Goal: Information Seeking & Learning: Learn about a topic

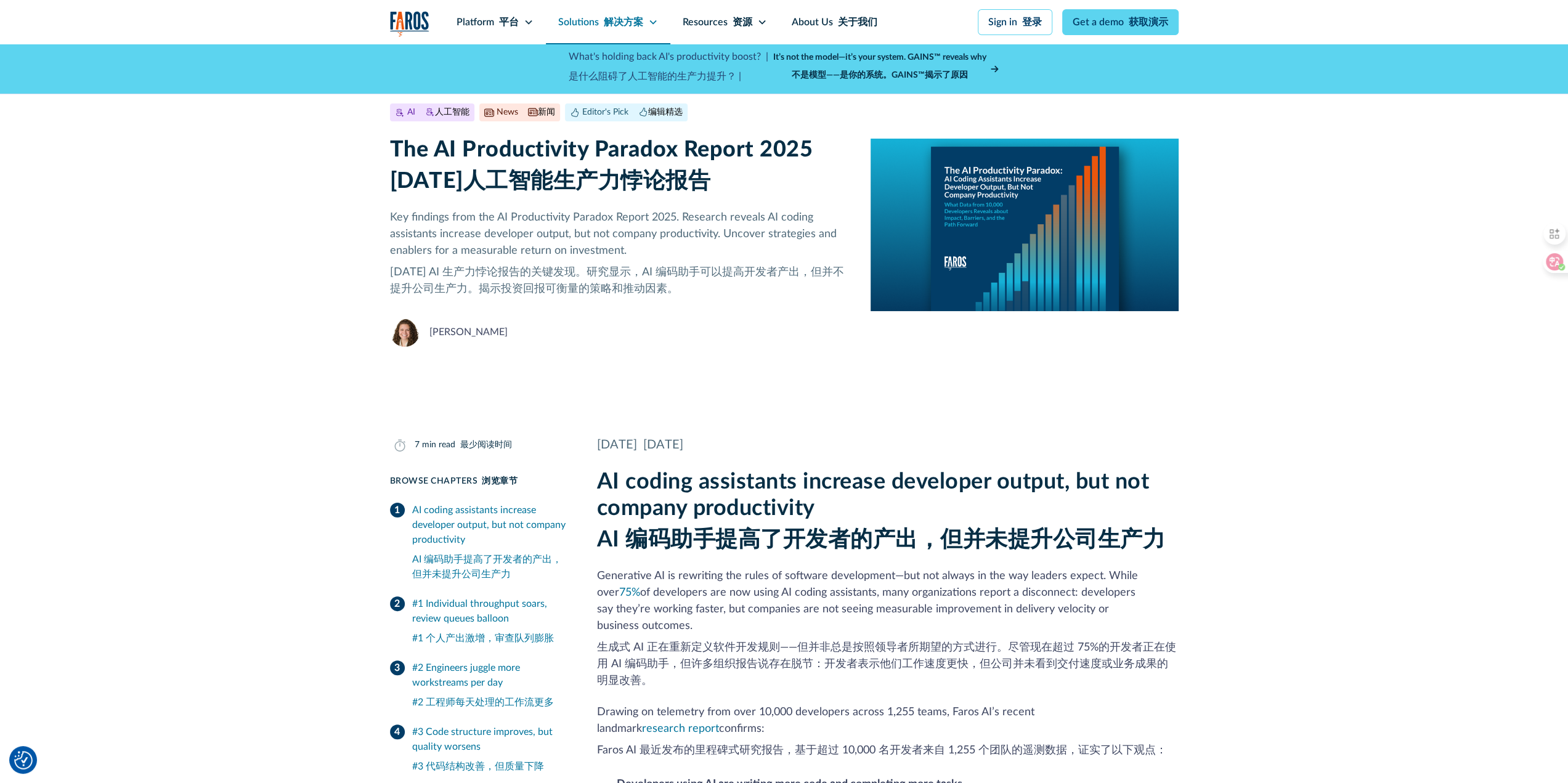
click at [660, 23] on div "Solutions 解决方案" at bounding box center [608, 22] width 125 height 45
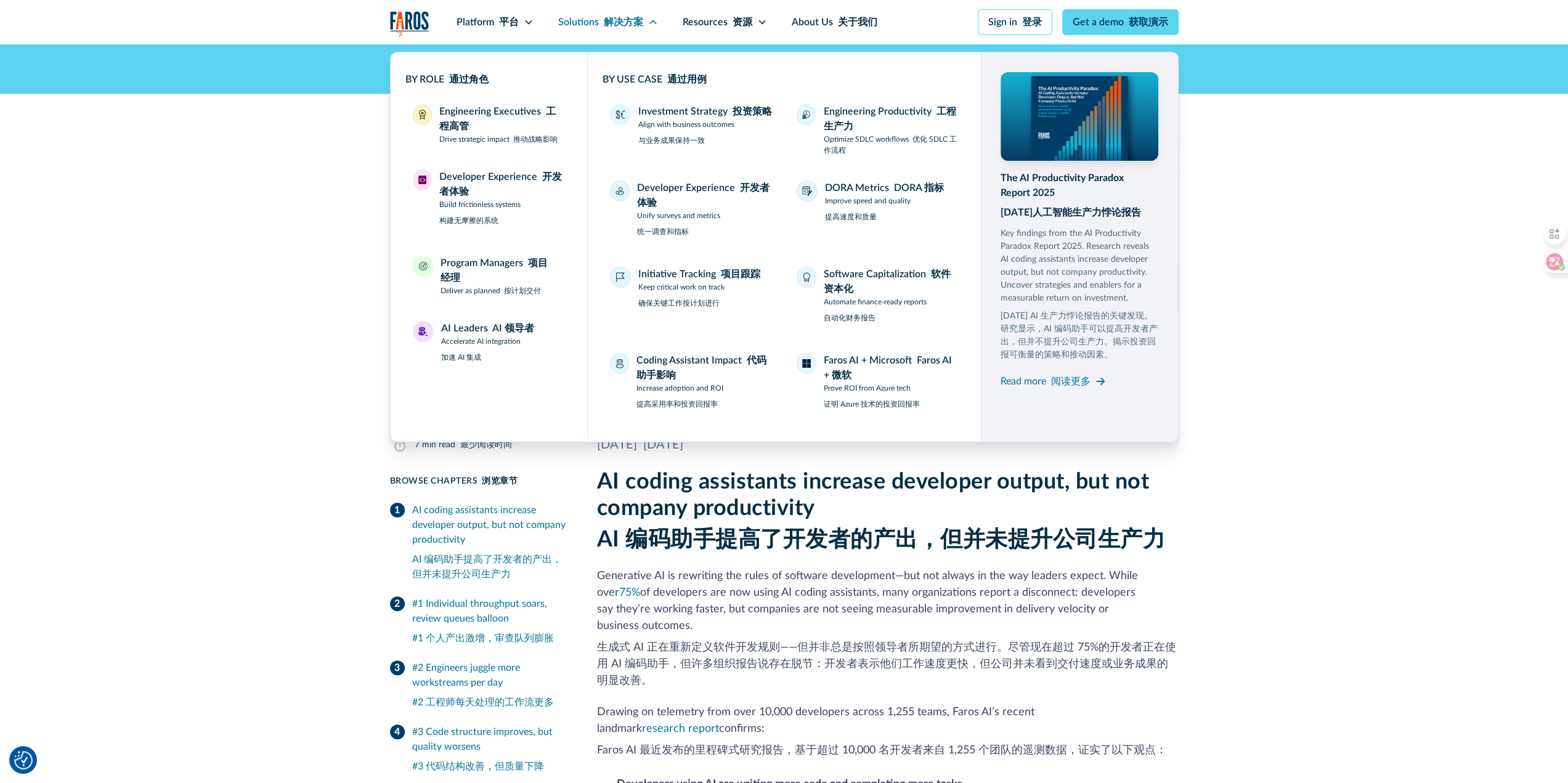
click at [184, 377] on div "AI 人工智能 News 新闻 Editor's Pick 编辑精选 [DATE] 7 min read The AI Productivity Parado…" at bounding box center [784, 225] width 1568 height 362
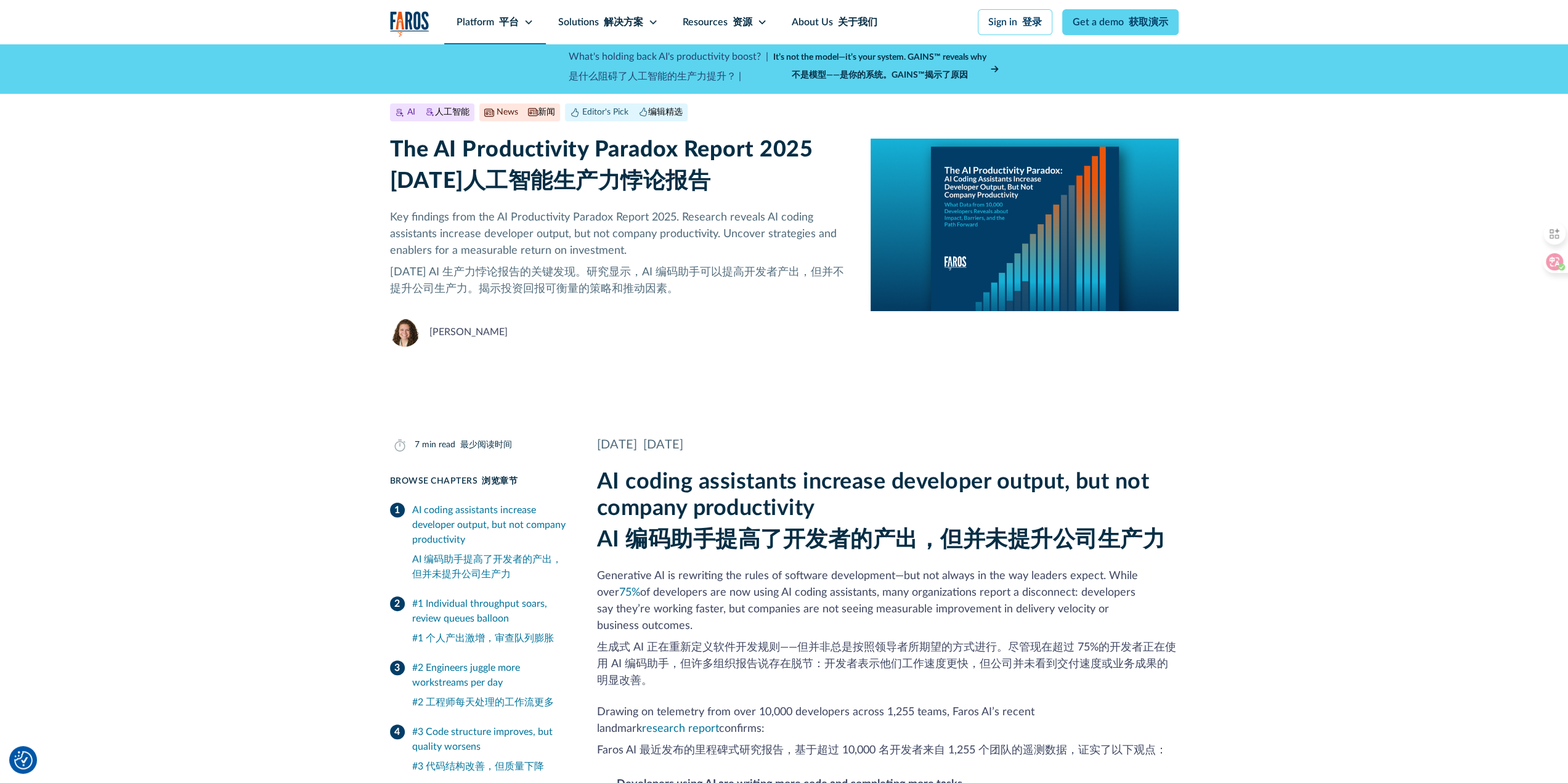
click at [509, 25] on font "平台" at bounding box center [509, 22] width 20 height 10
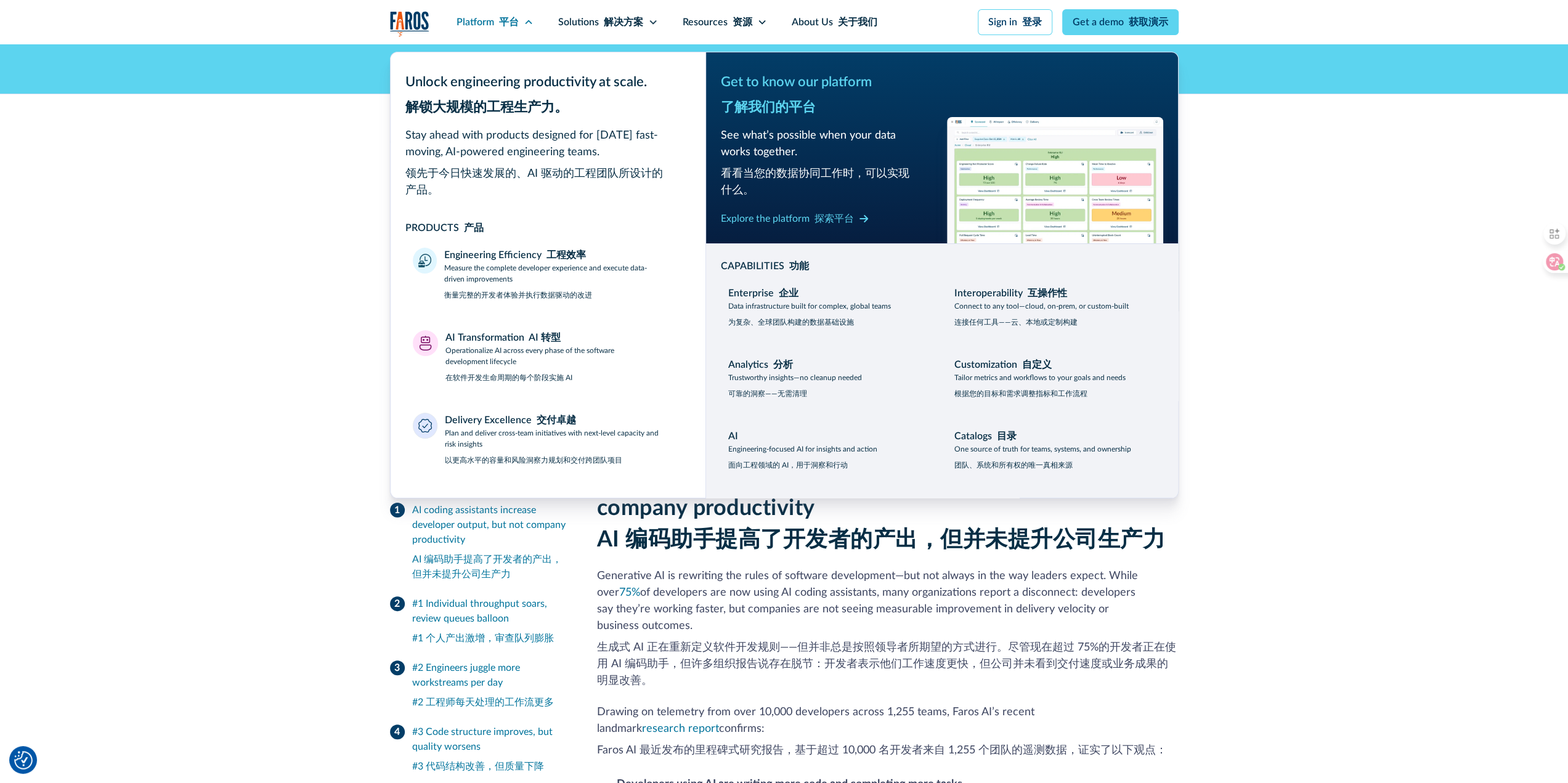
click at [179, 394] on div "AI 人工智能 News 新闻 Editor's Pick 编辑精选 [DATE] 7 min read The AI Productivity Parado…" at bounding box center [784, 225] width 1568 height 362
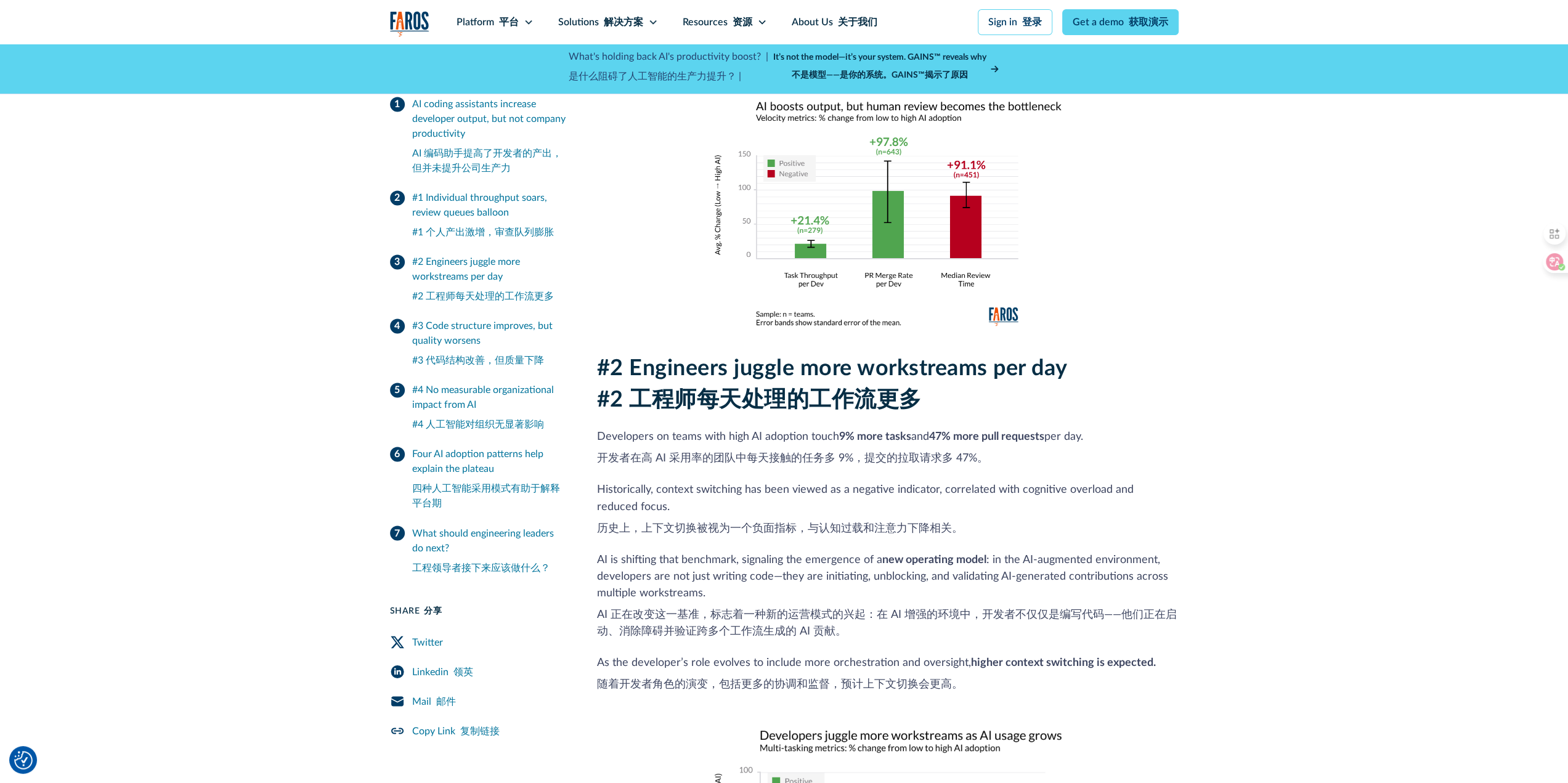
scroll to position [1848, 0]
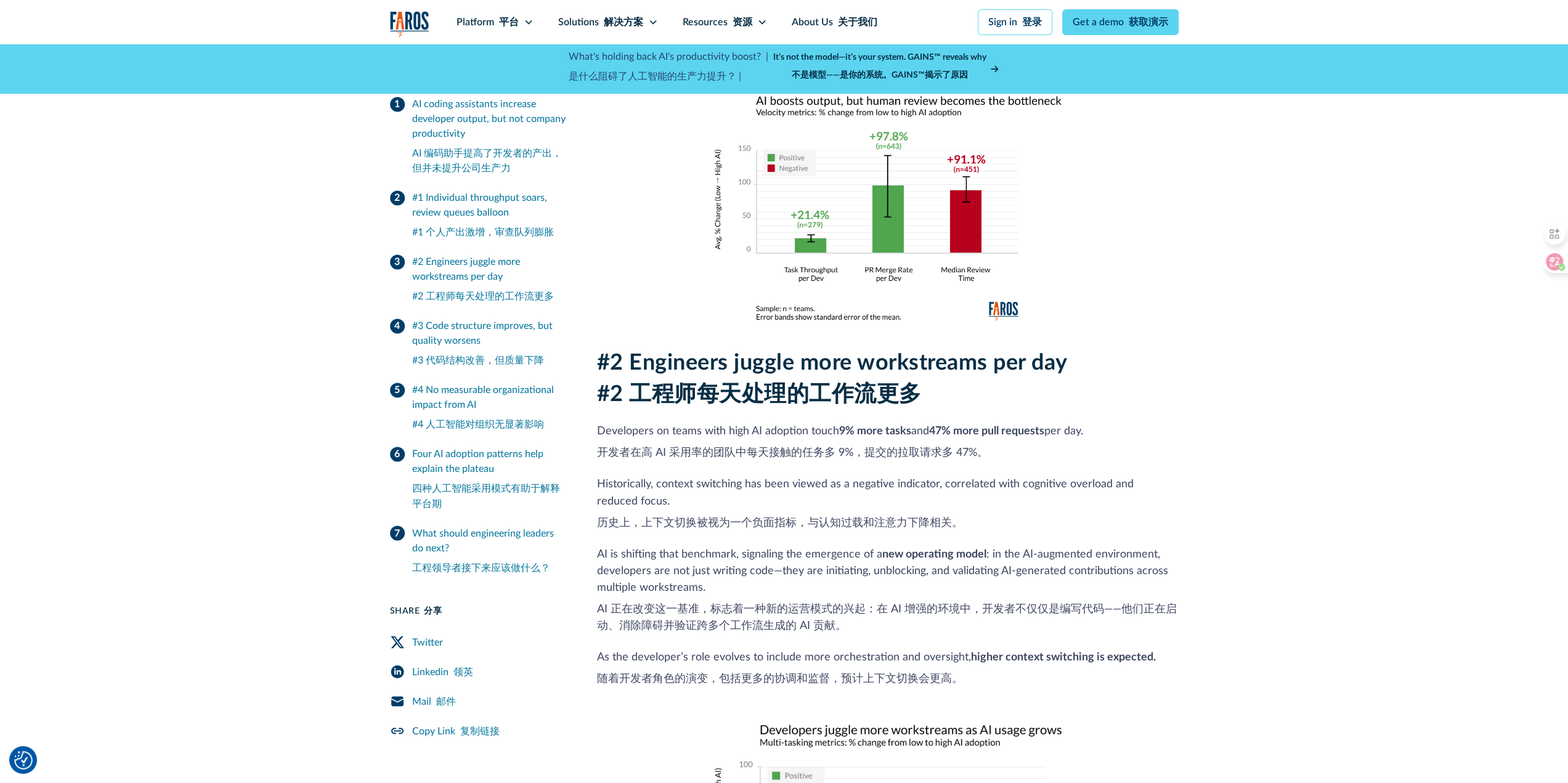
click at [741, 608] on div "#2 Engineers juggle more workstreams per day #2 工程师每天处理的工作流更多 Developers on tea…" at bounding box center [888, 651] width 581 height 603
click at [680, 517] on font "历史上，上下文切换被视为一个负面指标，与认知过载和注意力下降相关。" at bounding box center [780, 522] width 366 height 11
click at [600, 423] on p "Developers on teams with high AI adoption touch 9% more tasks and 47% more pull…" at bounding box center [888, 445] width 581 height 43
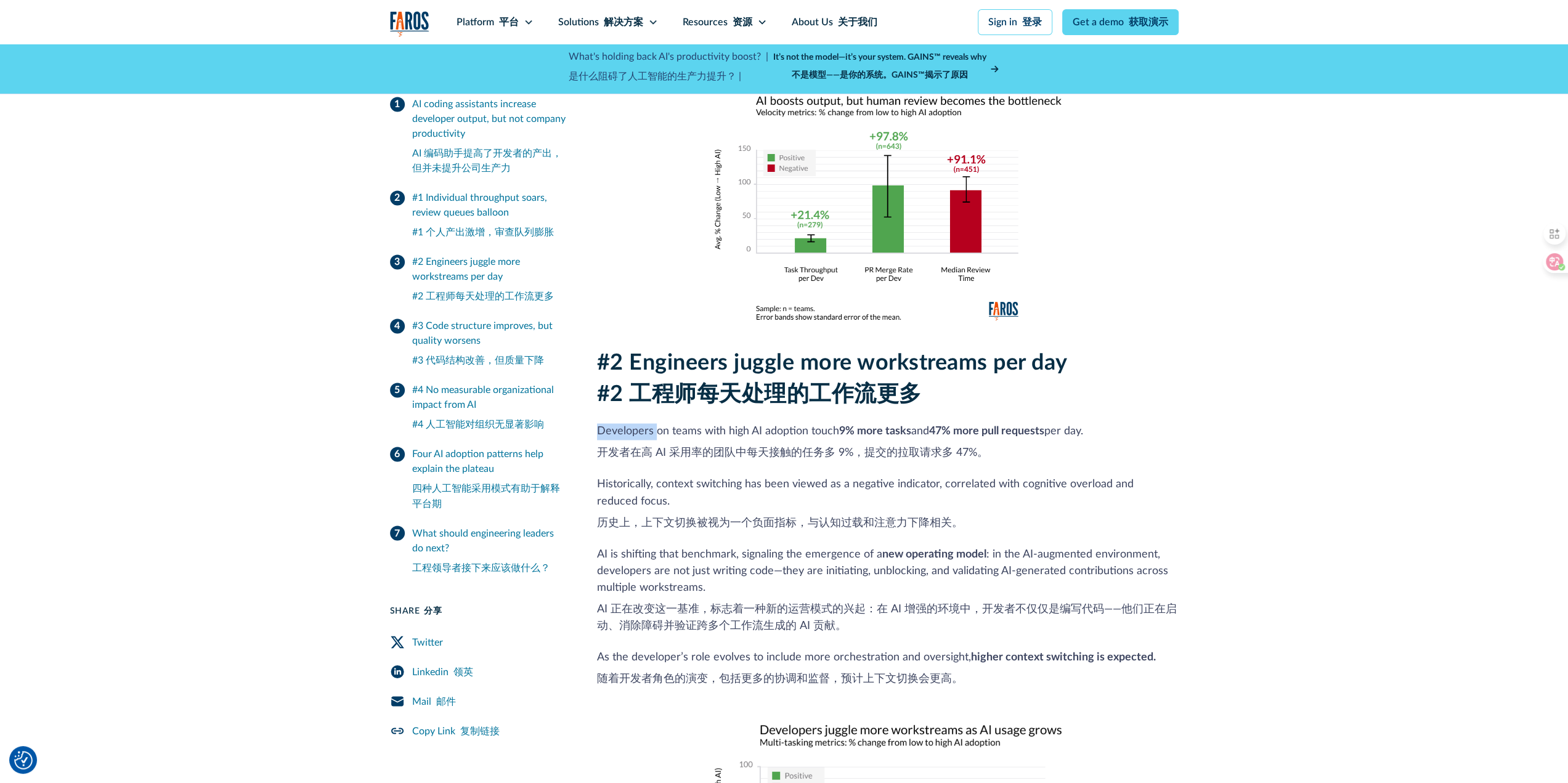
click at [600, 423] on p "Developers on teams with high AI adoption touch 9% more tasks and 47% more pull…" at bounding box center [888, 445] width 581 height 43
click at [597, 423] on p "Developers on teams with high AI adoption touch 9% more tasks and 47% more pull…" at bounding box center [888, 445] width 581 height 43
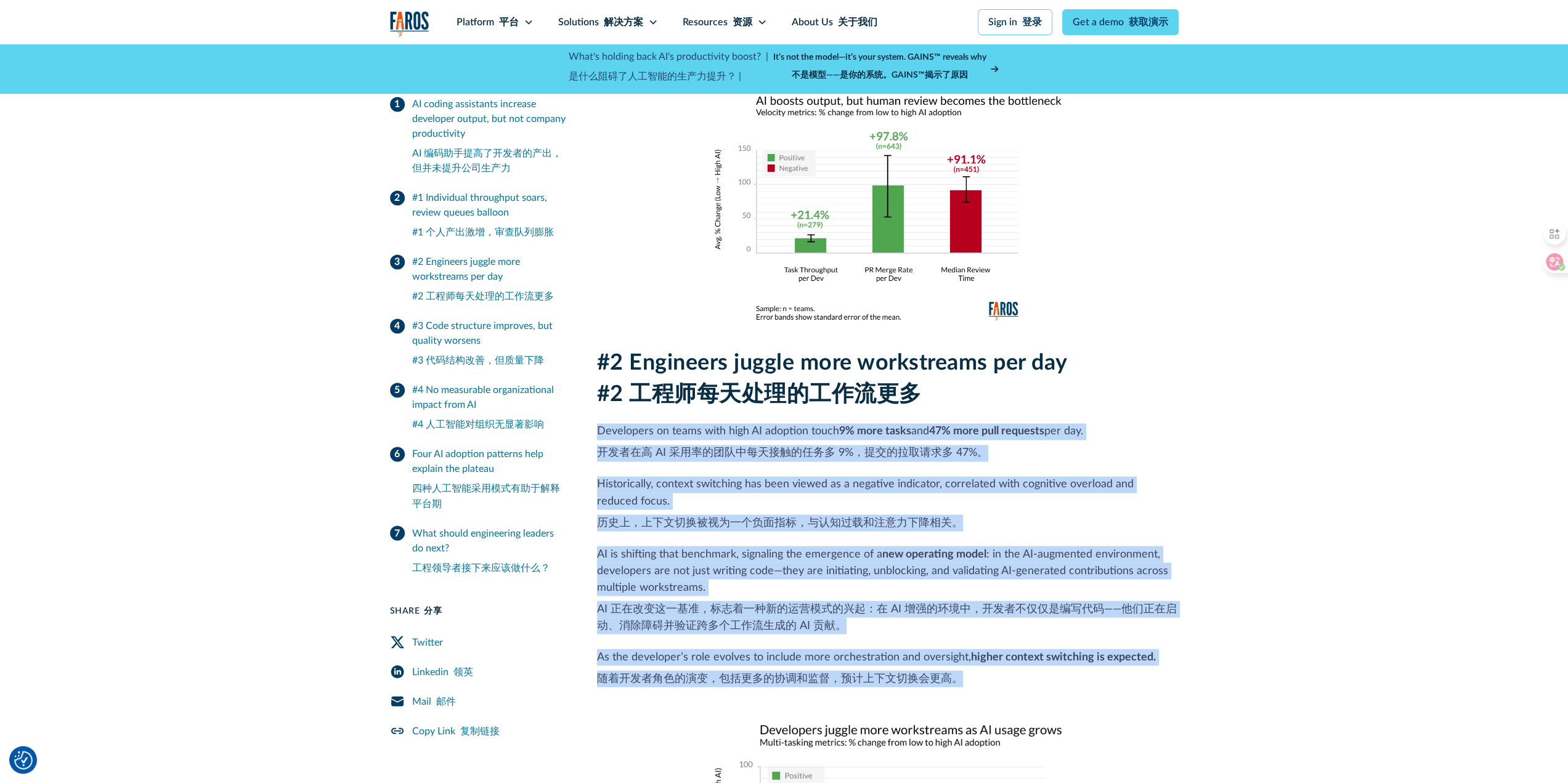
drag, startPoint x: 597, startPoint y: 395, endPoint x: 1107, endPoint y: 635, distance: 563.6
click at [1107, 635] on div "#2 Engineers juggle more workstreams per day #2 工程师每天处理的工作流更多 Developers on tea…" at bounding box center [888, 651] width 581 height 603
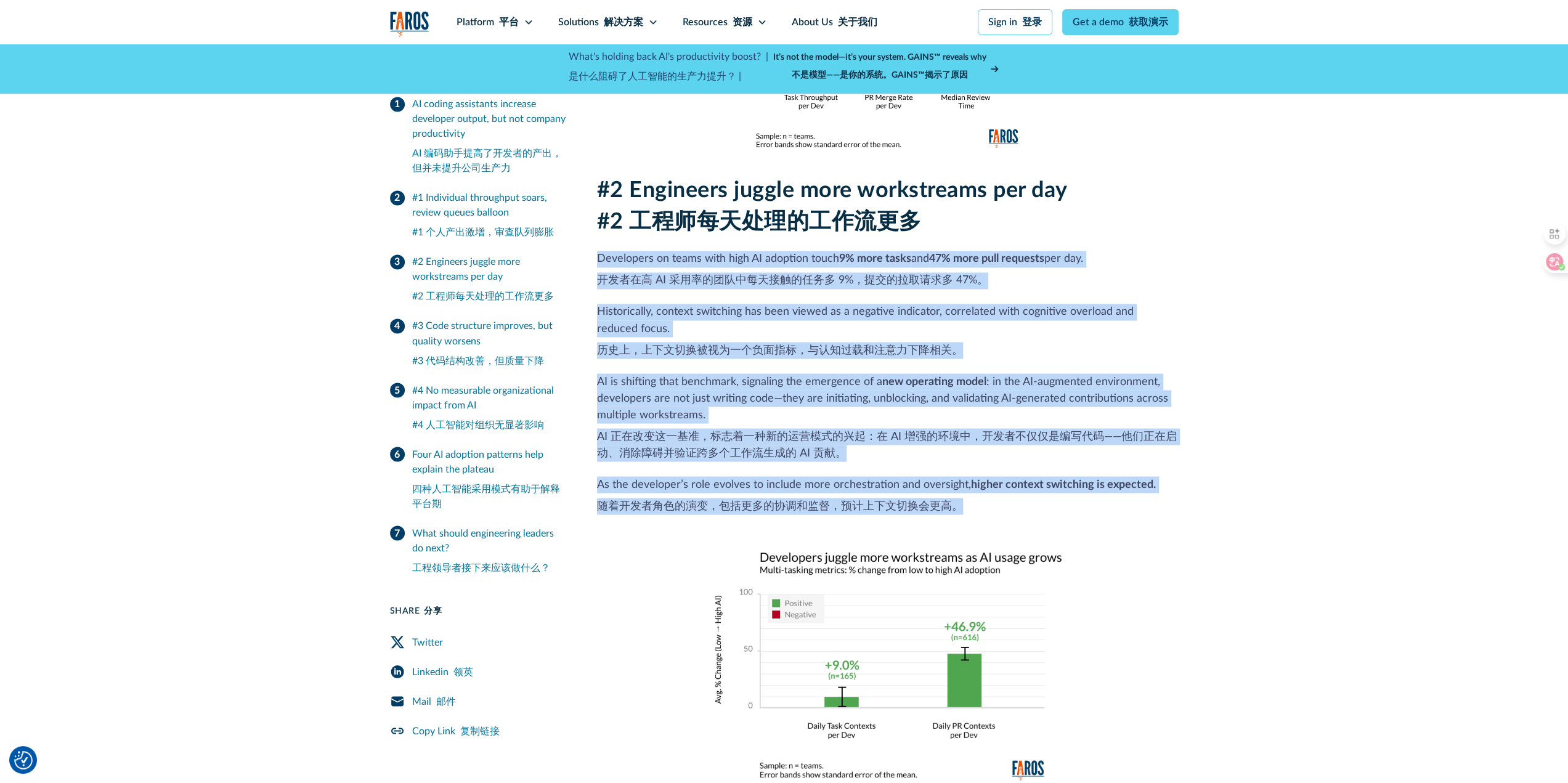
scroll to position [2033, 0]
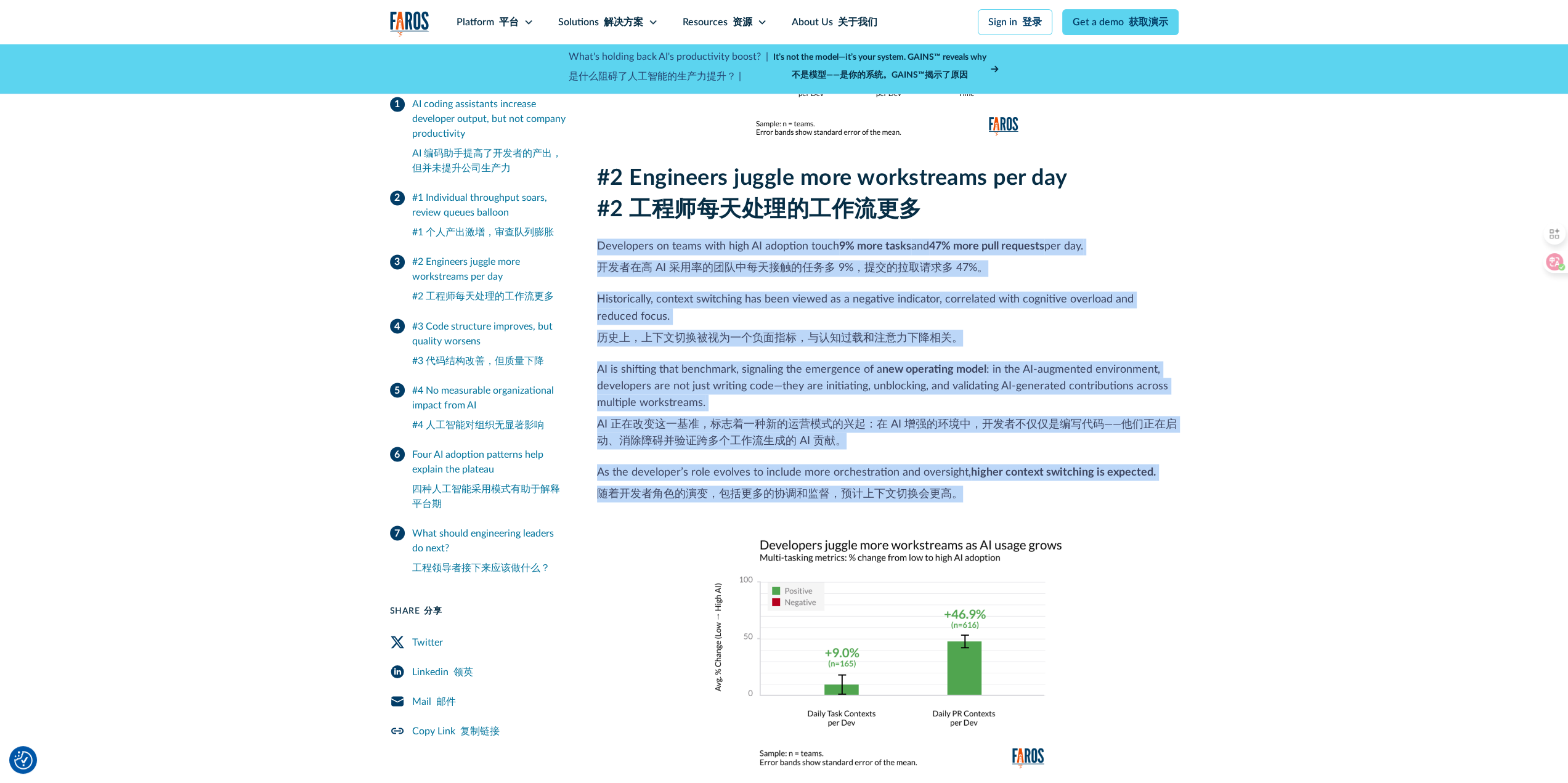
click at [630, 239] on p "Developers on teams with high AI adoption touch 9% more tasks and 47% more pull…" at bounding box center [888, 260] width 581 height 43
drag, startPoint x: 597, startPoint y: 173, endPoint x: 1139, endPoint y: 457, distance: 611.9
click at [1139, 457] on div "#2 Engineers juggle more workstreams per day #2 工程师每天处理的工作流更多 Developers on tea…" at bounding box center [888, 467] width 581 height 603
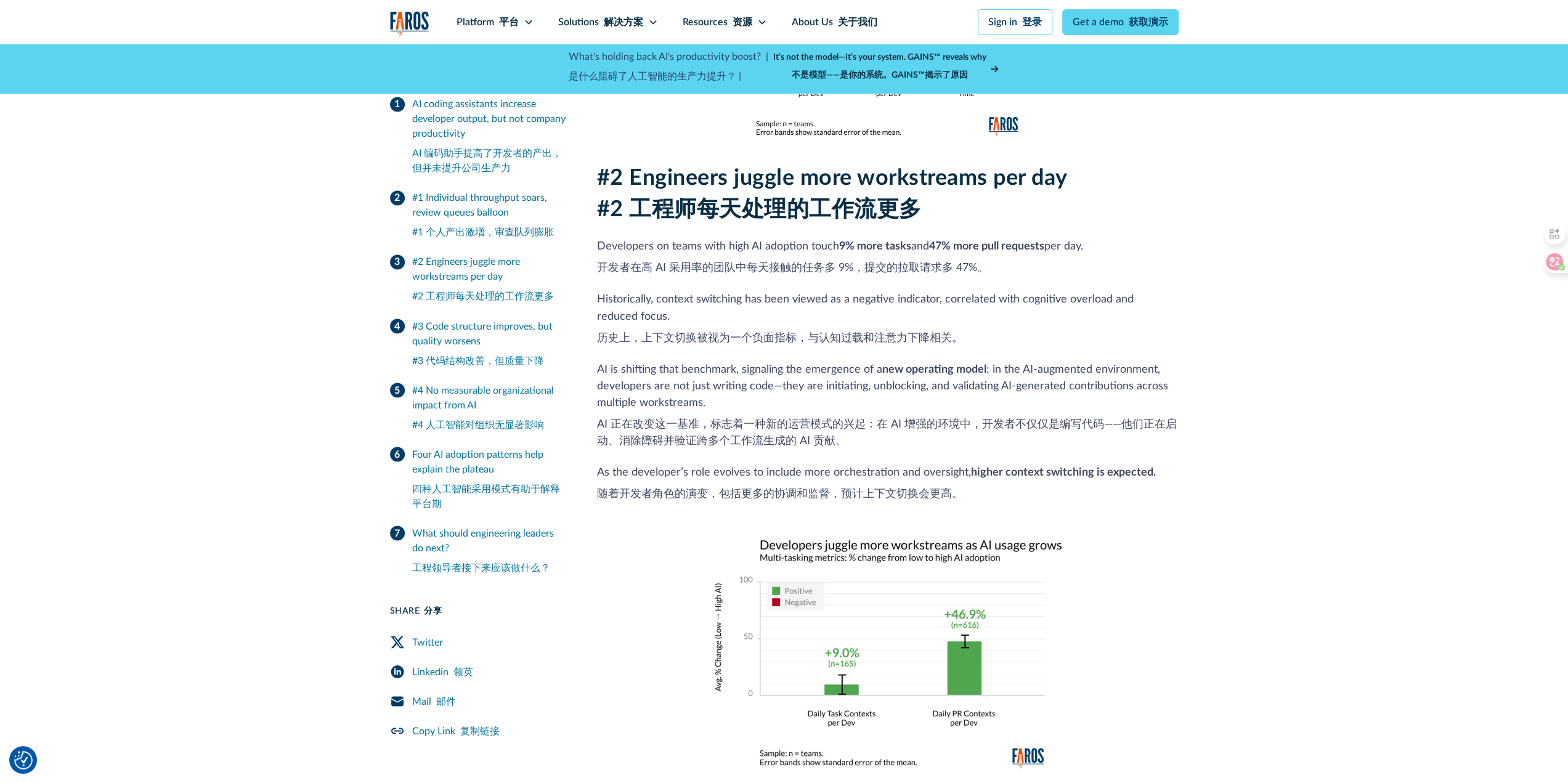
click at [1139, 464] on p "As the developer’s role evolves to include more orchestration and oversight, hi…" at bounding box center [888, 486] width 581 height 43
click at [984, 464] on p "As the developer’s role evolves to include more orchestration and oversight, hi…" at bounding box center [888, 486] width 581 height 43
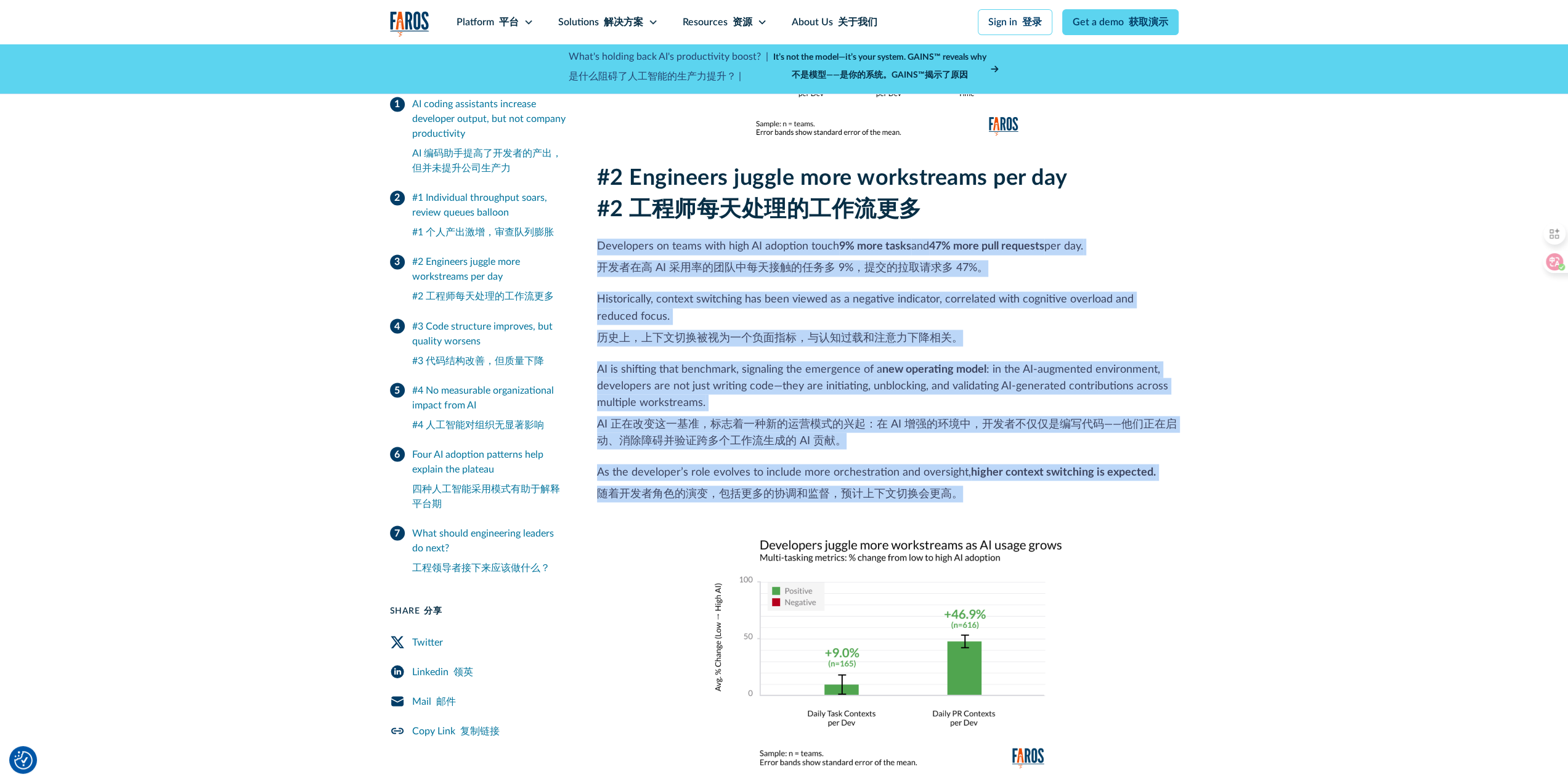
drag, startPoint x: 947, startPoint y: 457, endPoint x: 599, endPoint y: 202, distance: 431.4
click at [599, 202] on div "#2 Engineers juggle more workstreams per day #2 工程师每天处理的工作流更多 Developers on tea…" at bounding box center [888, 467] width 581 height 603
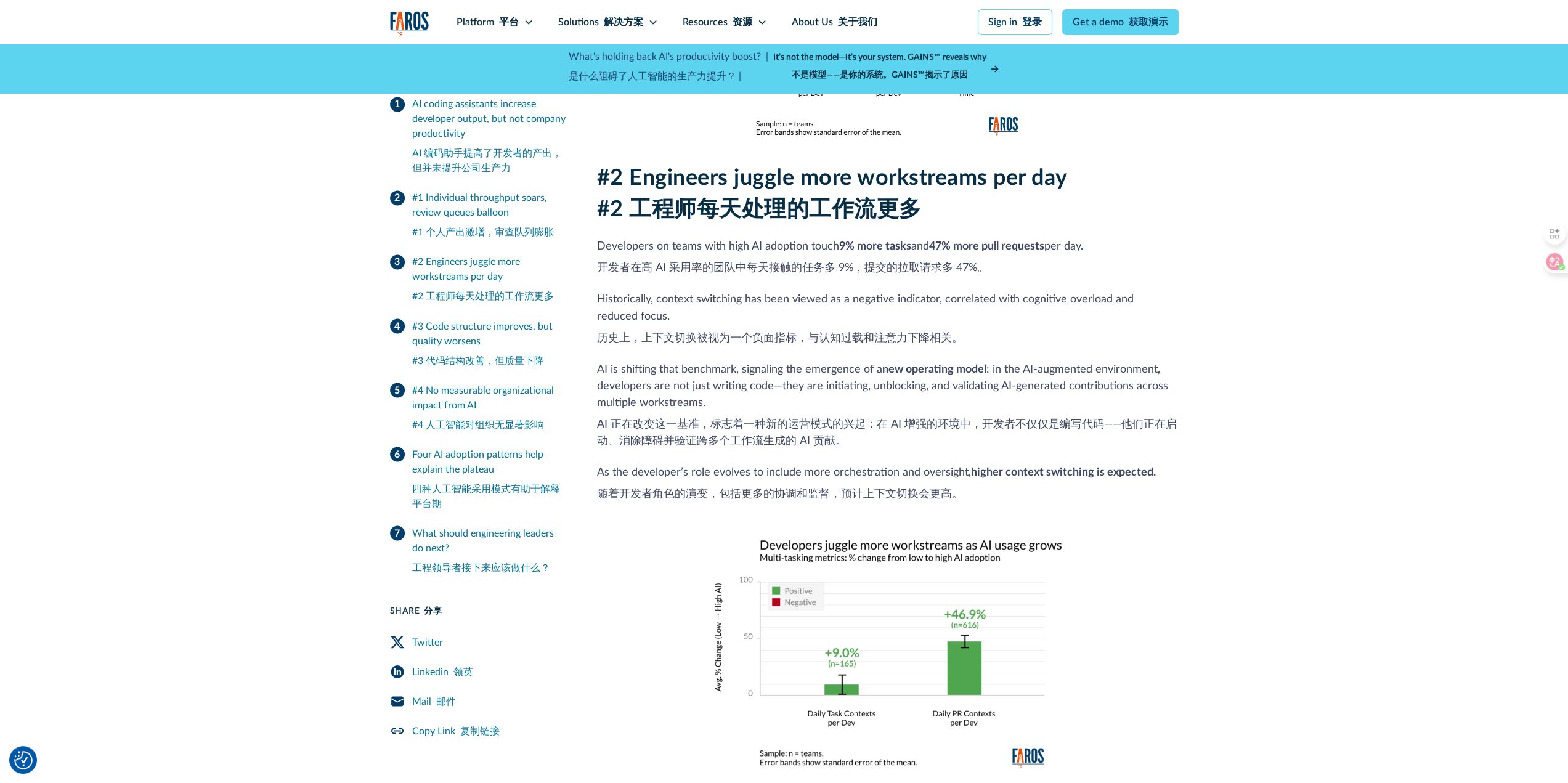
click at [965, 464] on p "As the developer’s role evolves to include more orchestration and oversight, hi…" at bounding box center [888, 486] width 581 height 43
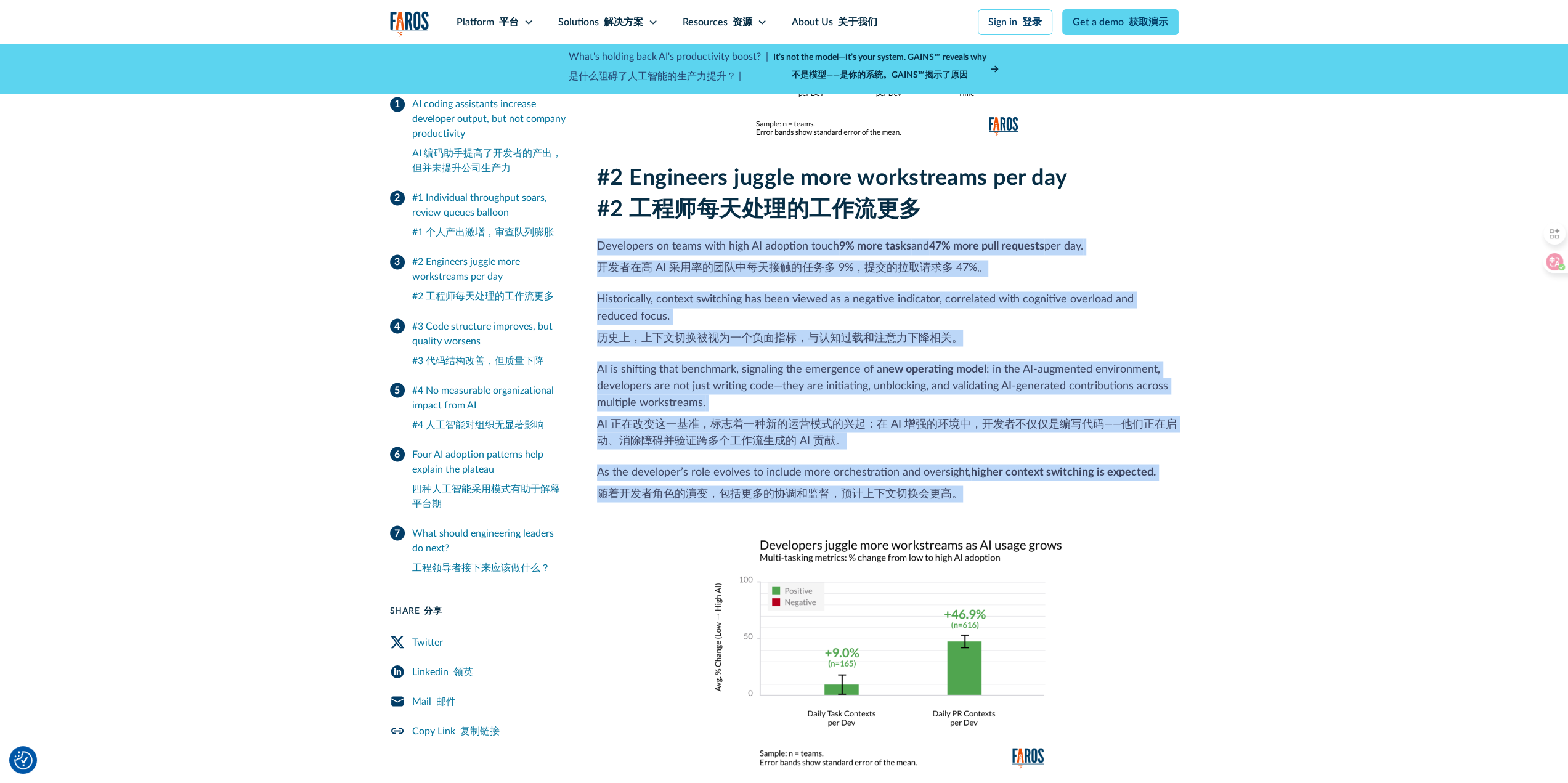
drag, startPoint x: 972, startPoint y: 463, endPoint x: 593, endPoint y: 210, distance: 455.7
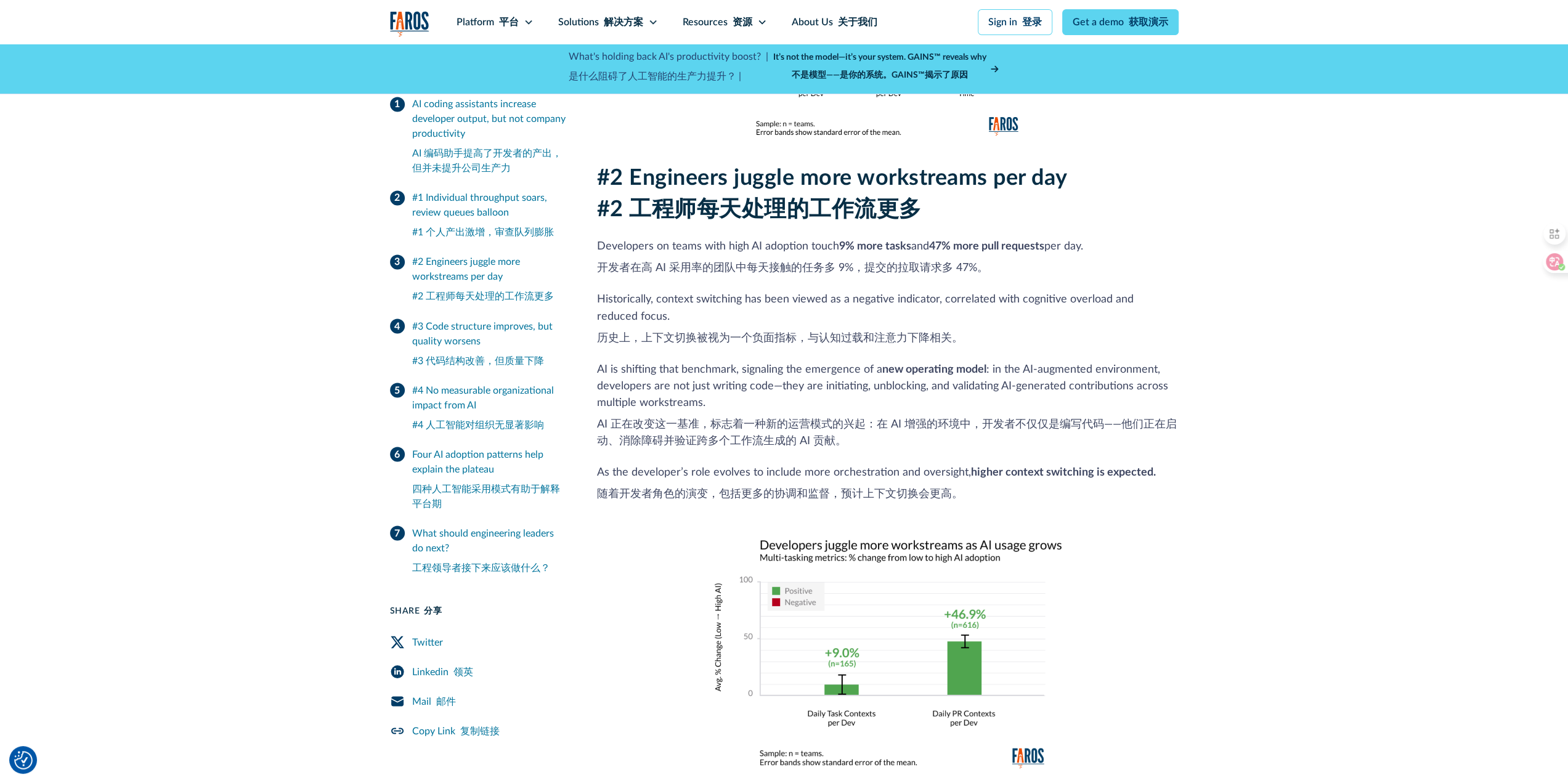
click at [975, 464] on p "As the developer’s role evolves to include more orchestration and oversight, hi…" at bounding box center [888, 486] width 581 height 43
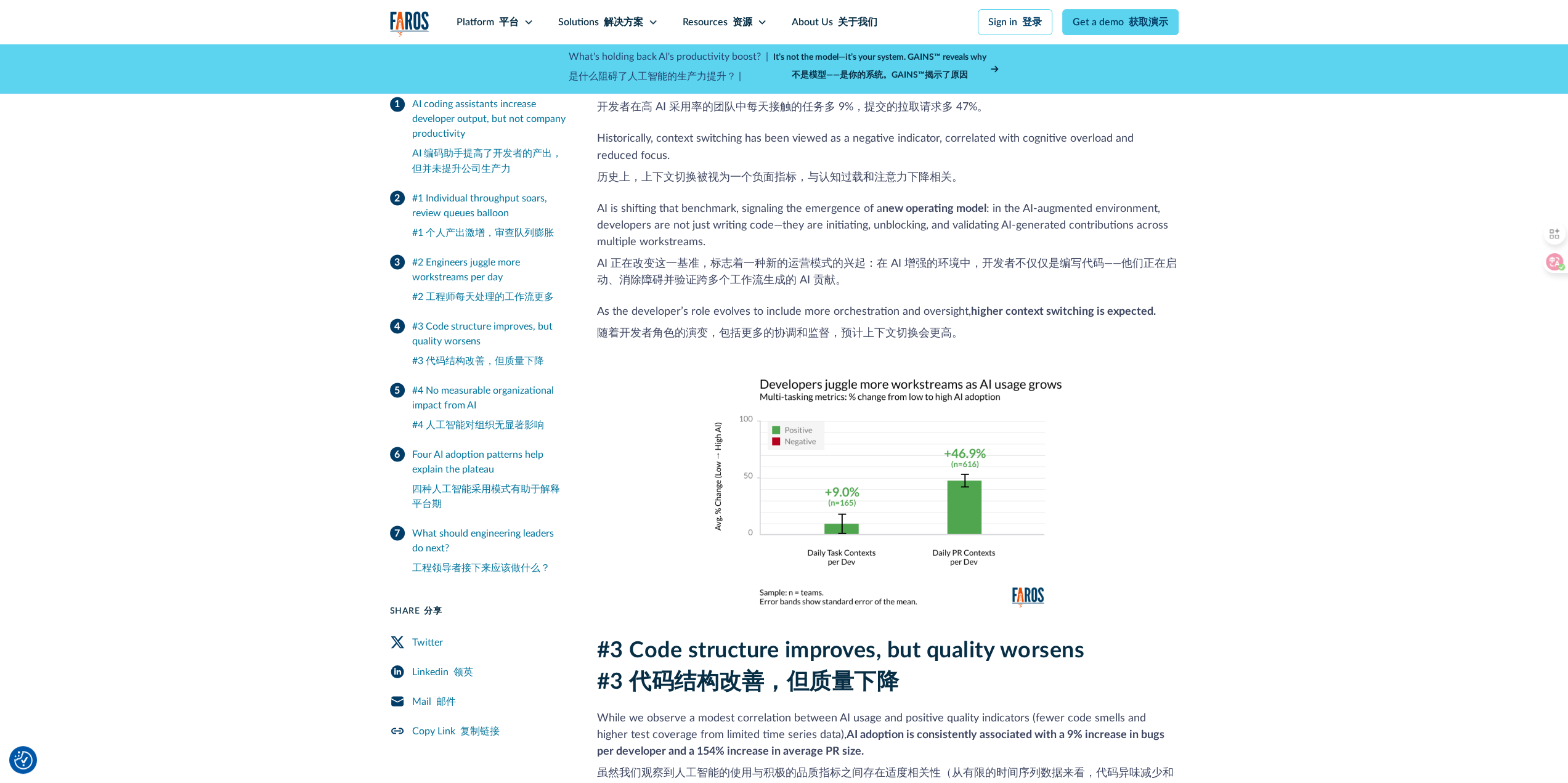
scroll to position [2094, 0]
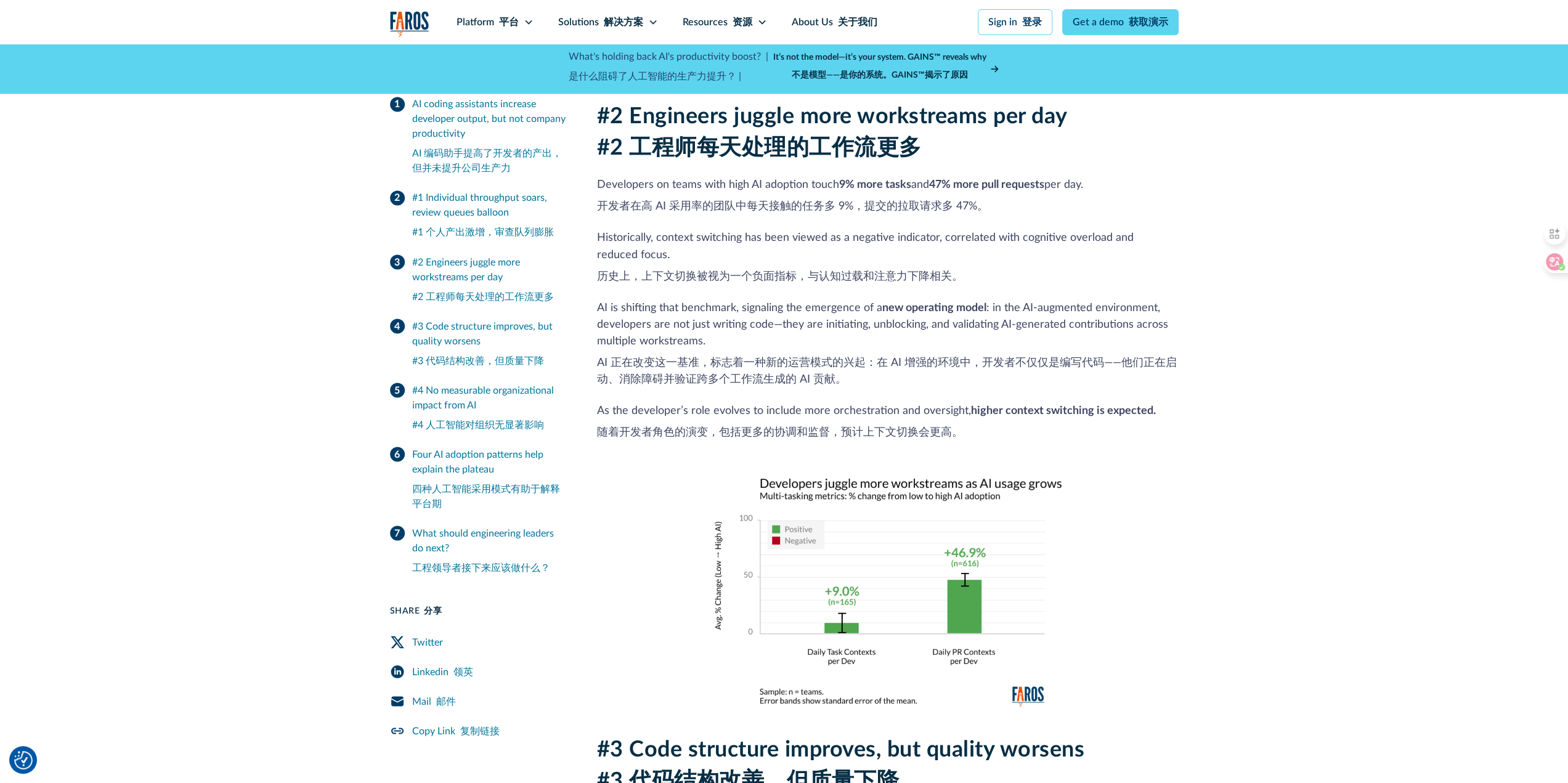
click at [753, 356] on font "AI 正在改变这一基准，标志着一种新的运营模式的兴起：在 AI 增强的环境中，开发者不仅仅是编写代码——他们正在启动、消除障碍并验证跨多个工作流生成的 AI …" at bounding box center [887, 370] width 580 height 28
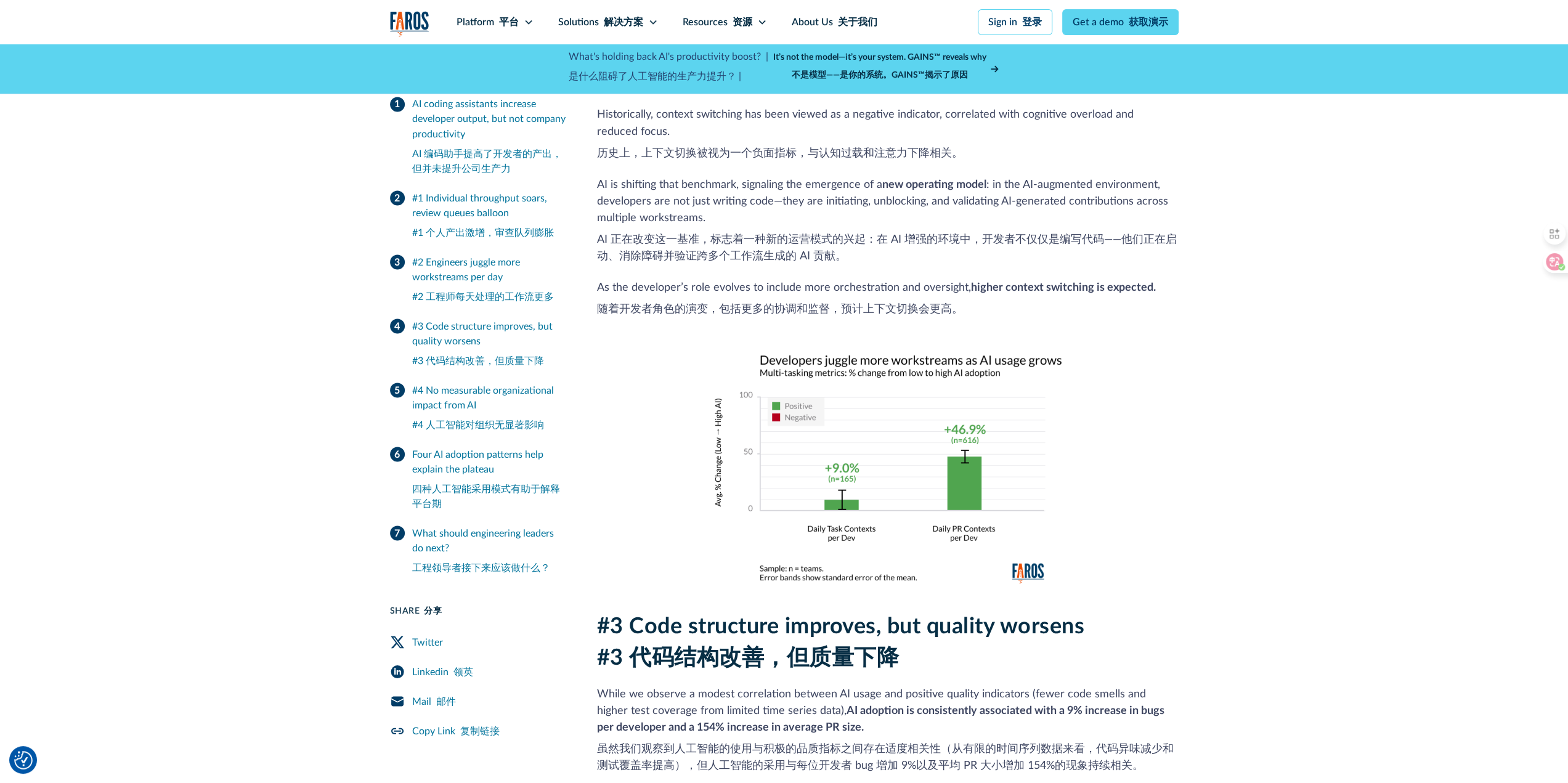
click at [718, 646] on font "#3 代码结构改善，但质量下降" at bounding box center [749, 657] width 303 height 22
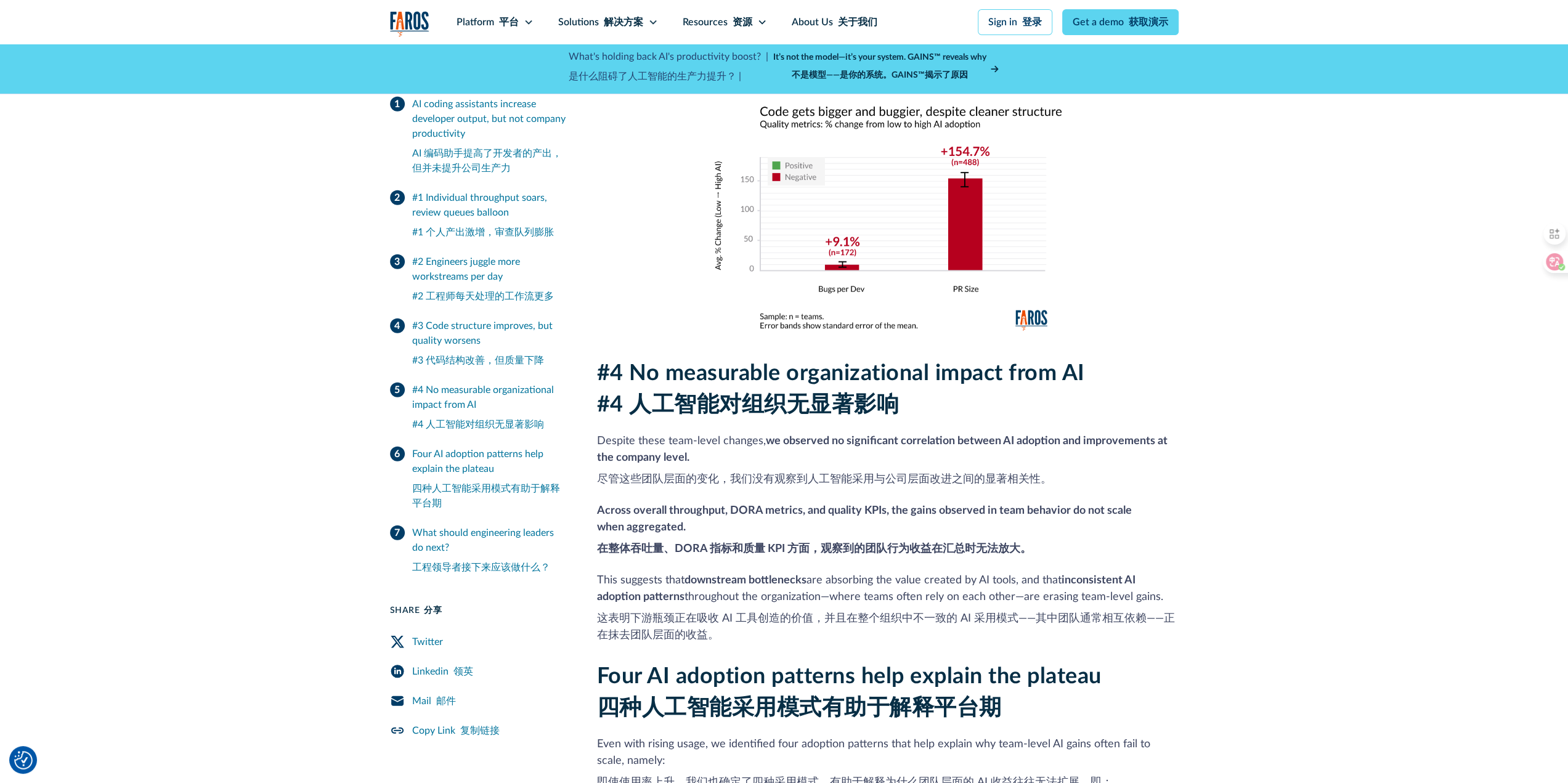
scroll to position [3018, 0]
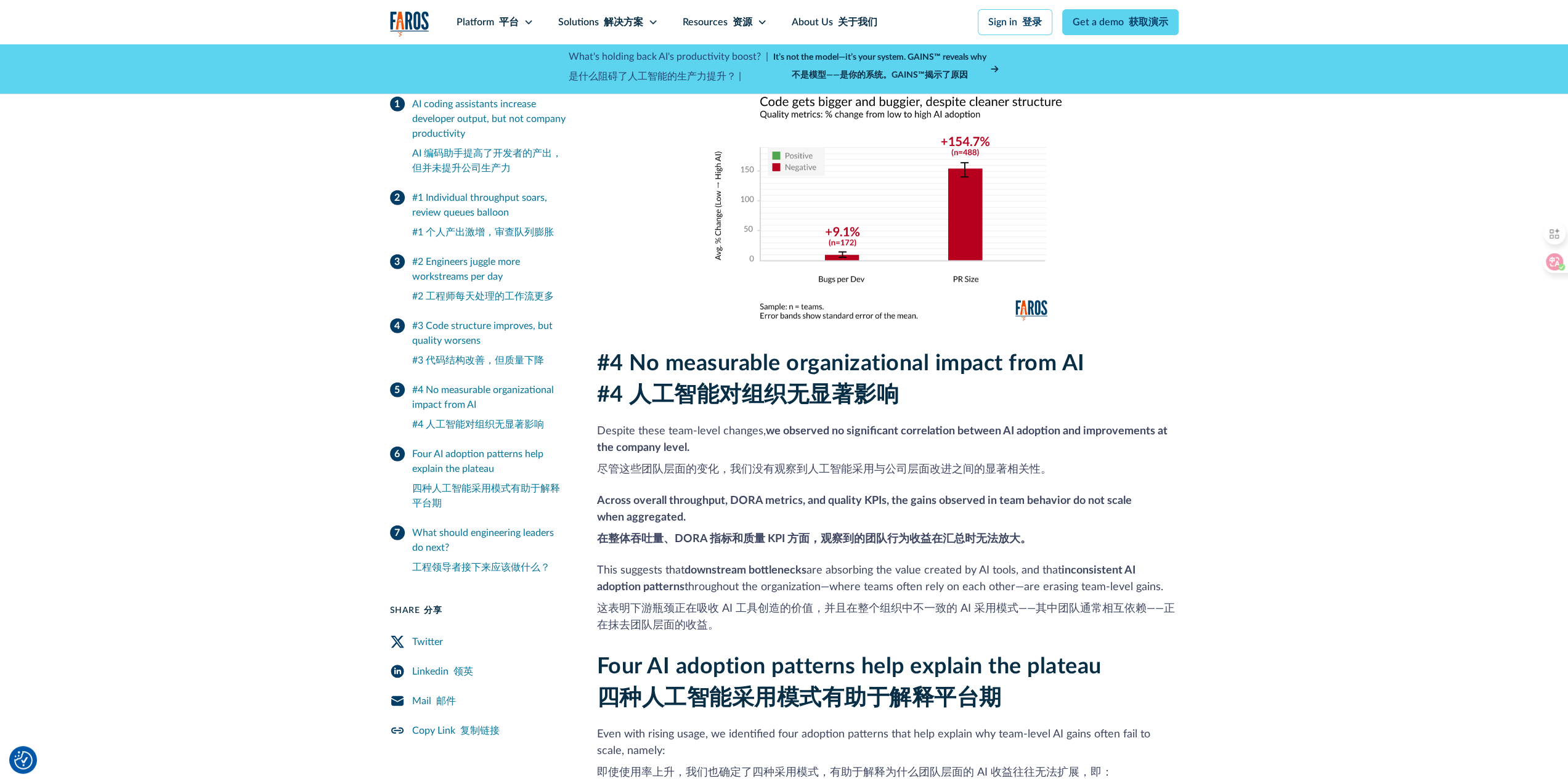
click at [654, 464] on font "尽管这些团队层面的变化，我们没有观察到人工智能采用与公司层面改进之间的显著相关性。" at bounding box center [825, 469] width 455 height 11
click at [679, 603] on font "这表明下游瓶颈正在吸收 AI 工具创造的价值，并且在整个组织中不一致的 AI 采用模式——其中团队通常相互依赖——正在抹去团队层面的收益。" at bounding box center [886, 617] width 578 height 28
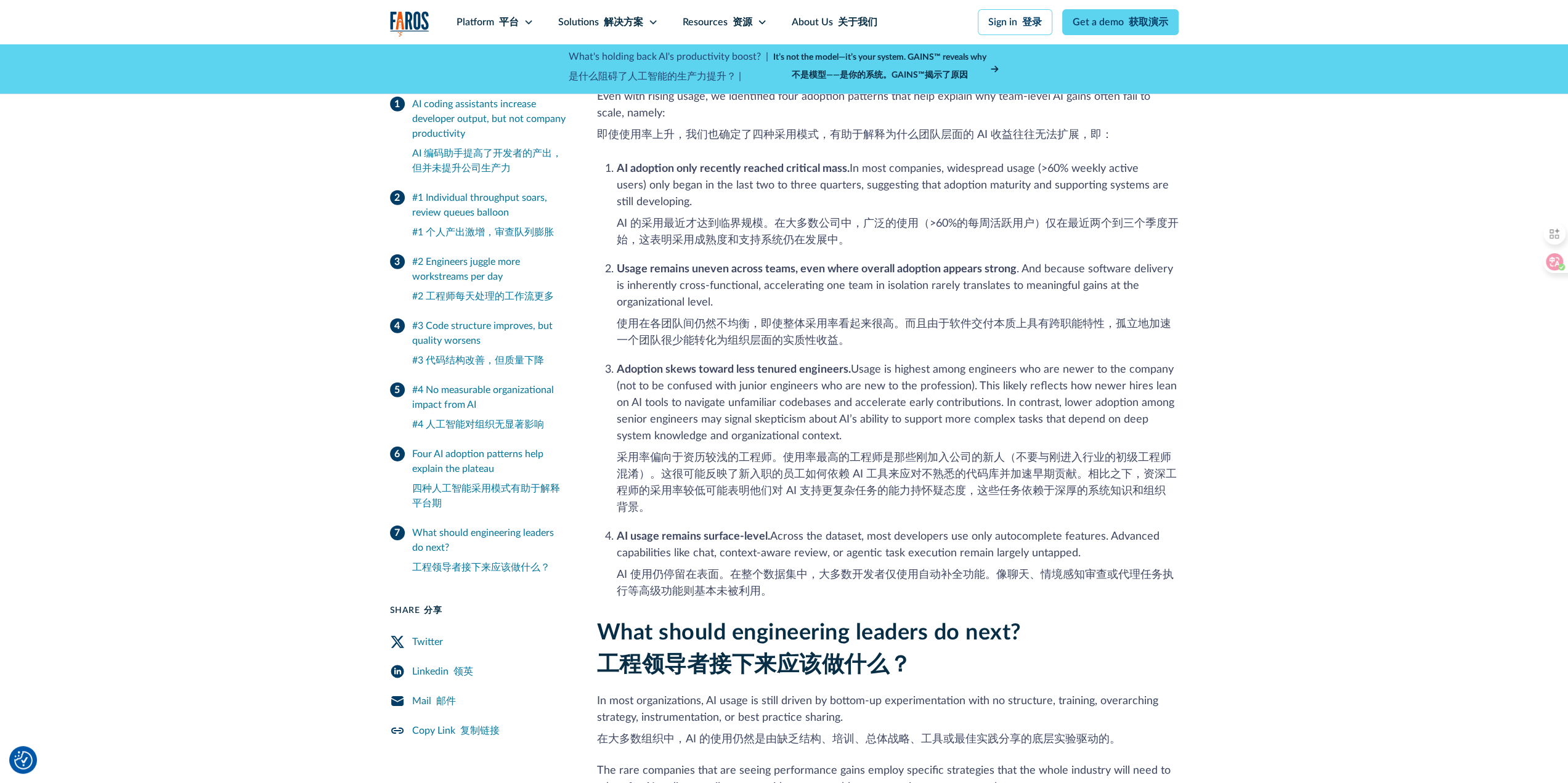
scroll to position [3819, 0]
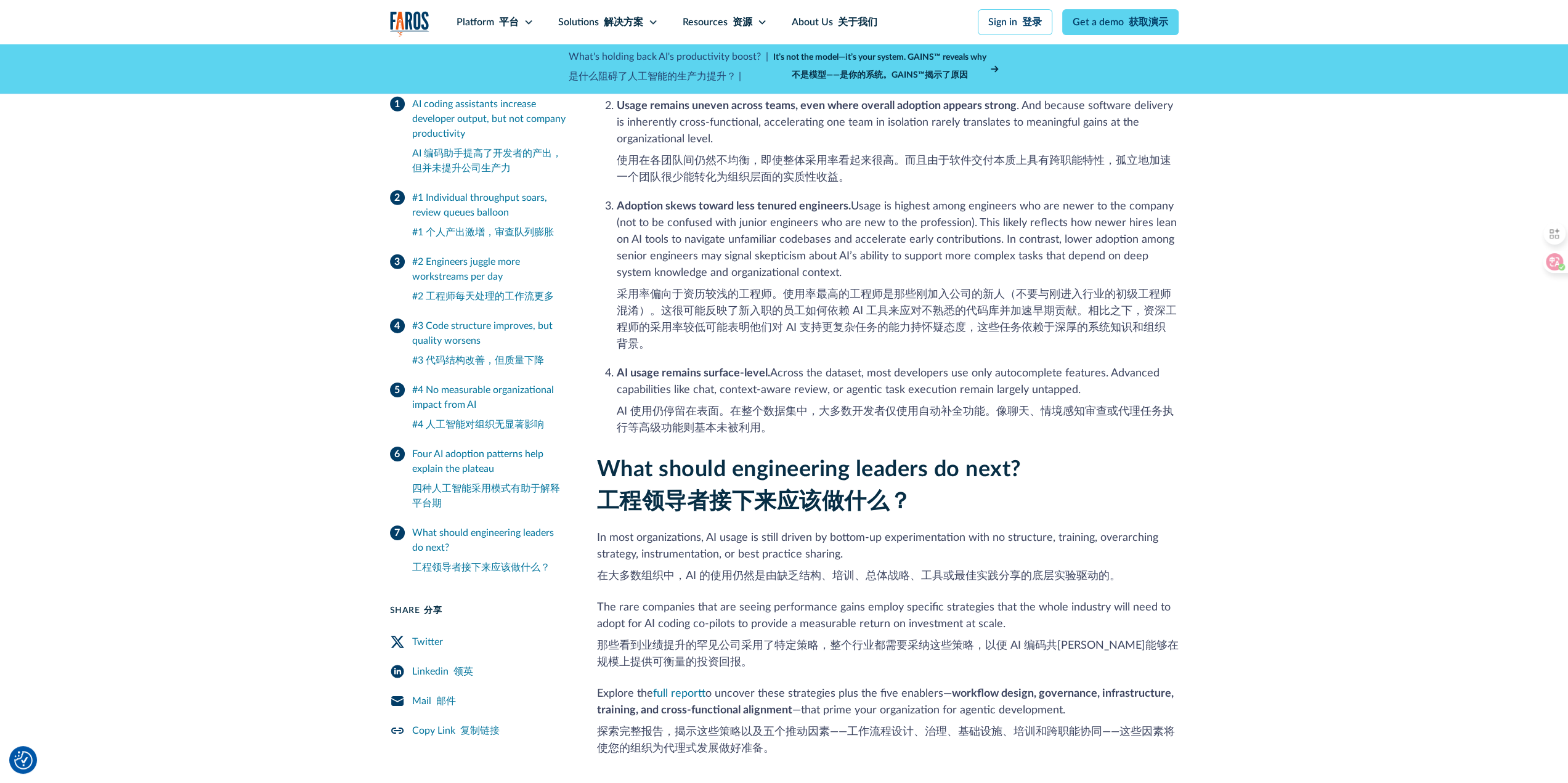
click at [1067, 570] on font "在大多数组织中，AI 的使用仍然是由缺乏结构、培训、总体战略、工具或最佳实践分享的底层实验驱动的。" at bounding box center [859, 575] width 524 height 11
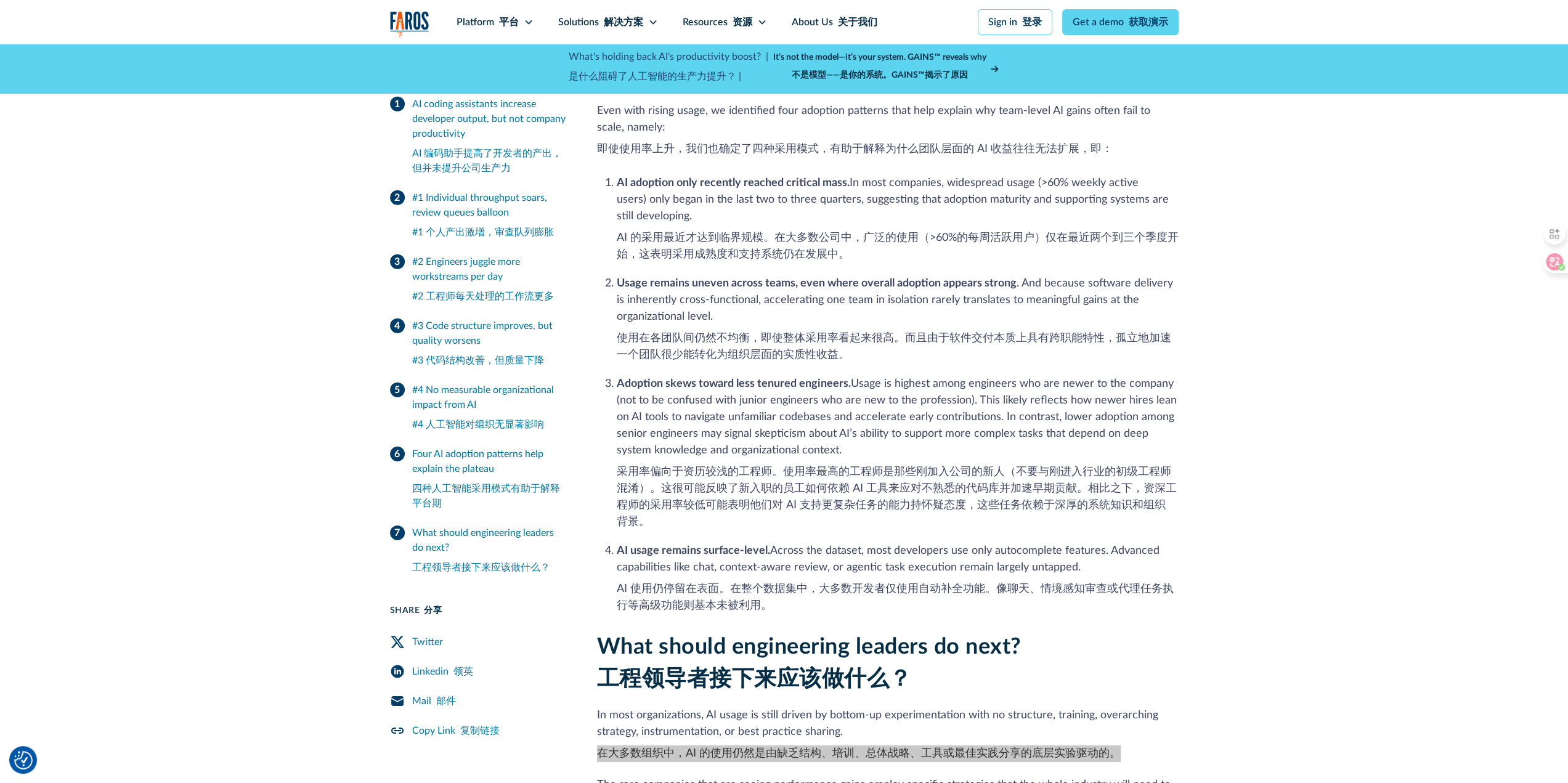
scroll to position [3572, 0]
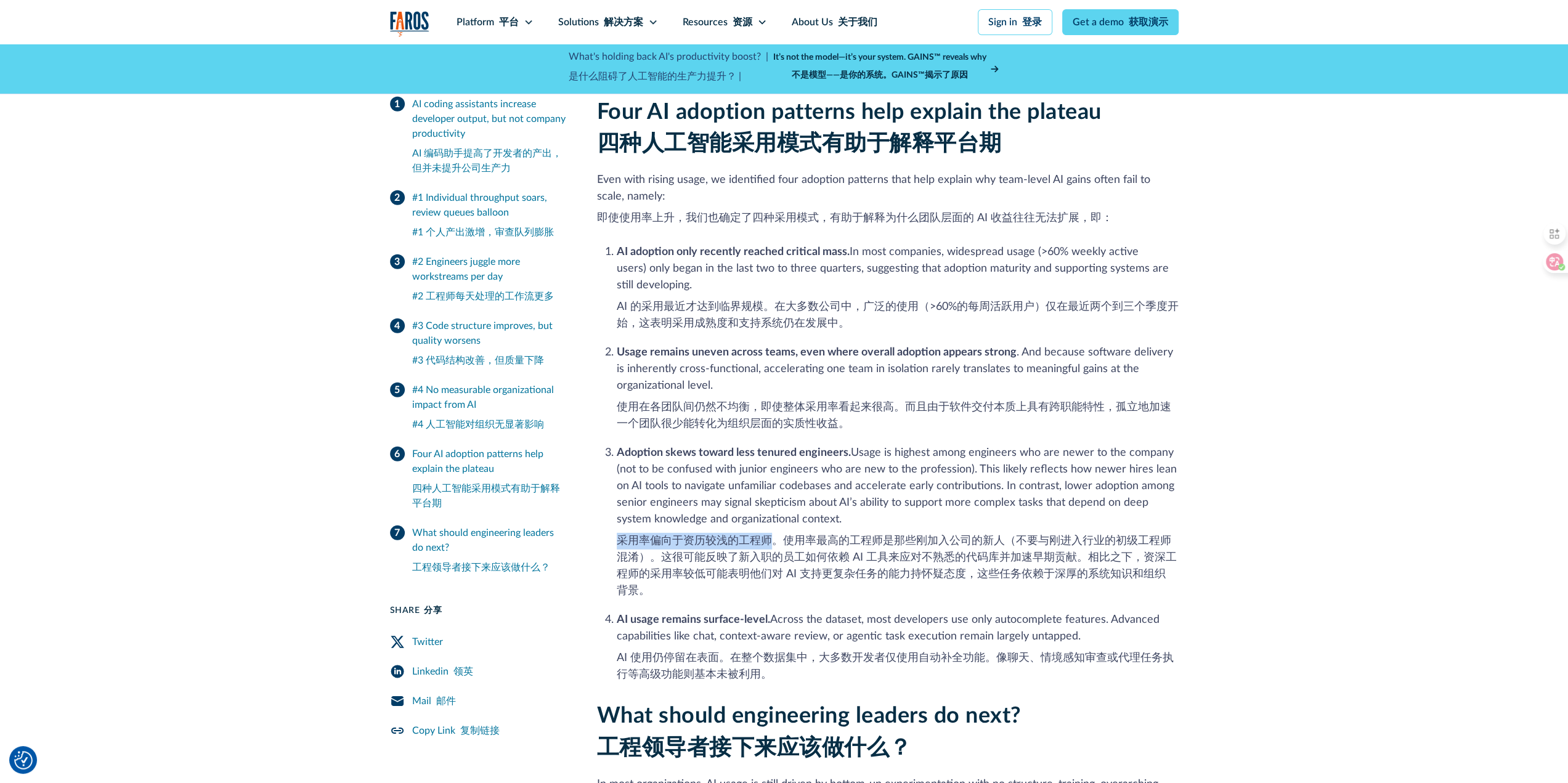
drag, startPoint x: 619, startPoint y: 506, endPoint x: 769, endPoint y: 506, distance: 150.0
click at [769, 535] on font "采用率偏向于资历较浅的工程师。使用率最高的工程师是那些刚加入公司的新人（不要与刚进入行业的初级工程师混淆）。这很可能反映了新入职的员工如何依赖 AI 工具来应…" at bounding box center [897, 565] width 560 height 61
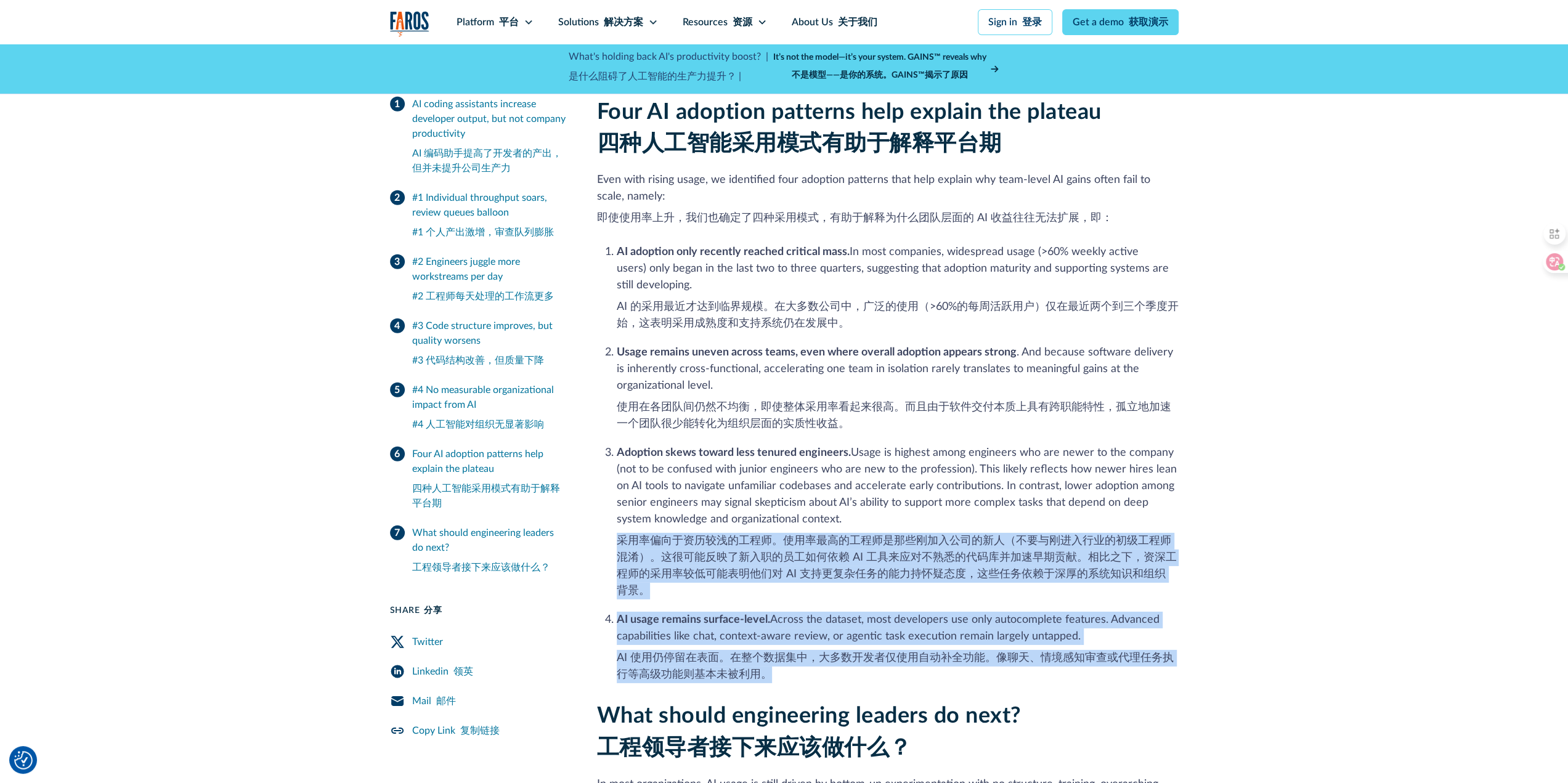
click at [770, 653] on font "AI 使用仍停留在表面。在整个数据集中，大多数开发者仅使用自动补全功能。像聊天、情境感知审查或代理任务执行等高级功能则基本未被利用。" at bounding box center [895, 666] width 557 height 28
copy ol "采用率偏向于资历较浅的工程师。使用率最高的工程师是那些刚加入公司的新人（不要与刚进入行业的初级工程师混淆）。这很可能反映了新入职的员工如何依赖 AI 工具来应…"
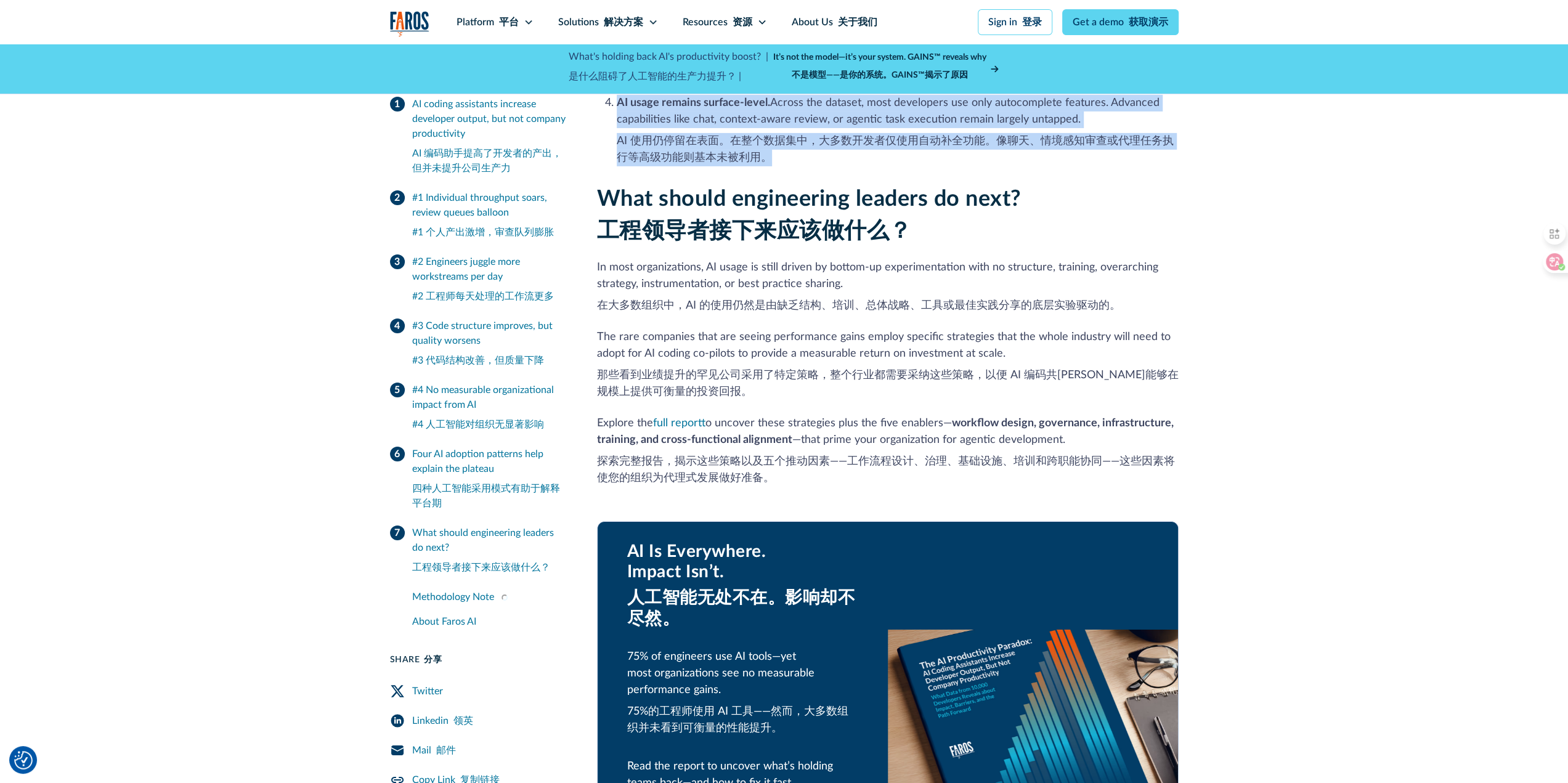
scroll to position [4188, 0]
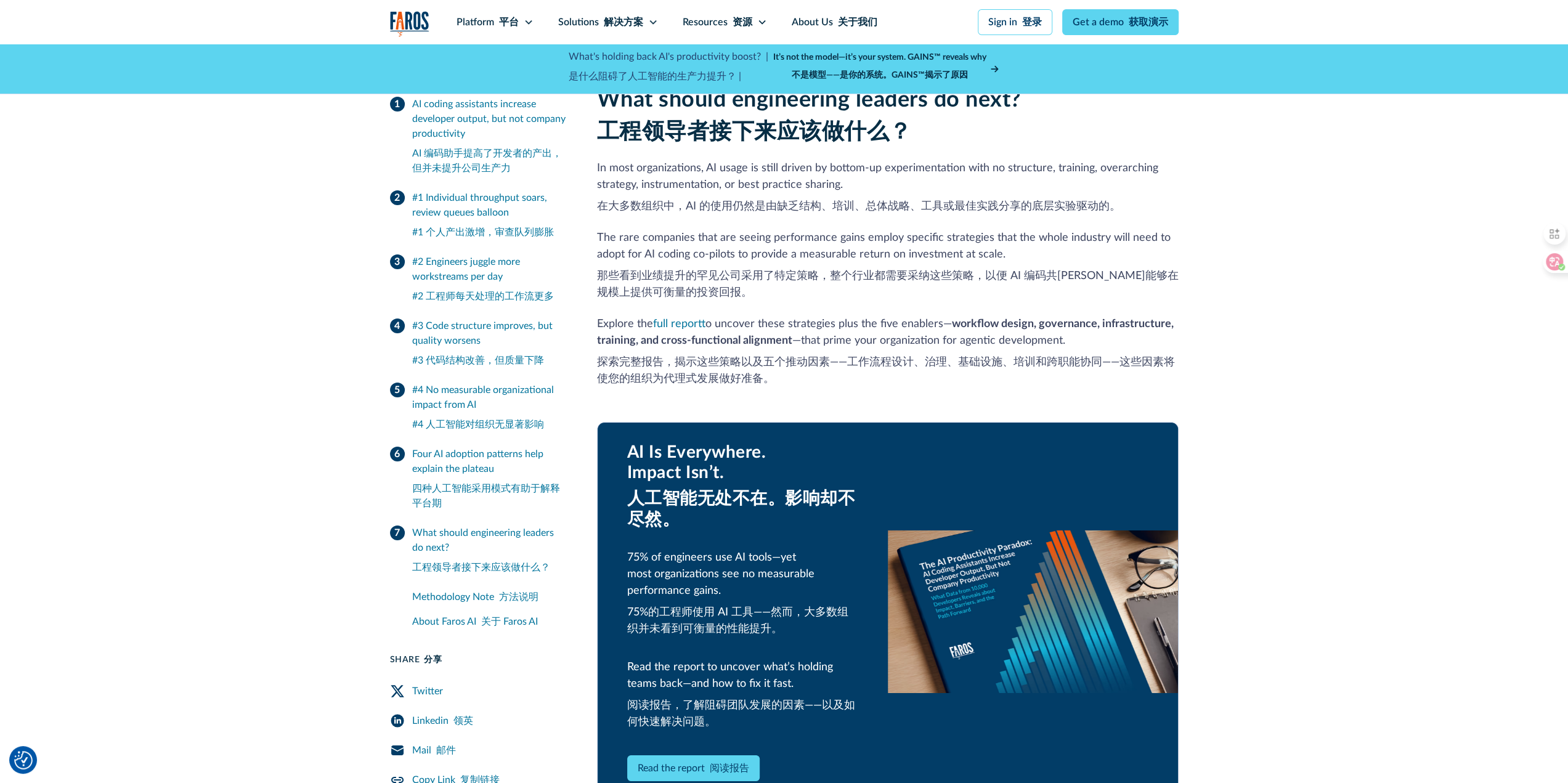
click at [662, 199] on font "在大多数组织中，AI 的使用仍然是由缺乏结构、培训、总体战略、工具或最佳实践分享的底层实验驱动的。" at bounding box center [859, 206] width 524 height 16
copy font "在大多数组织中，AI 的使用仍然是由缺乏结构、培训、总体战略、工具或最佳实践分享的底层实验驱动的。"
click at [1033, 318] on p "Explore the full report to uncover these strategies plus the five enablers— wor…" at bounding box center [888, 354] width 581 height 77
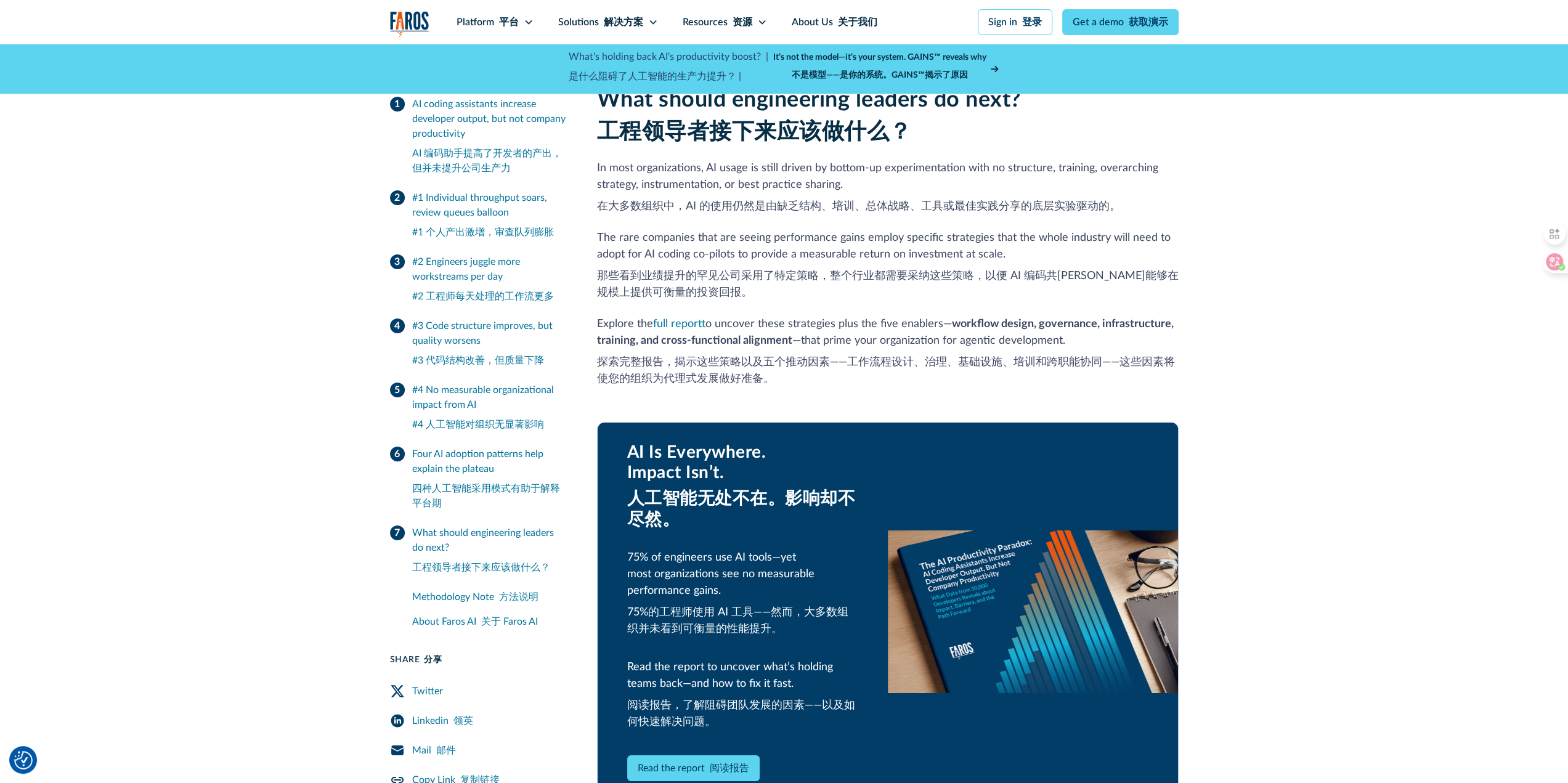
click at [1003, 316] on p "Explore the full report to uncover these strategies plus the five enablers— wor…" at bounding box center [888, 354] width 581 height 77
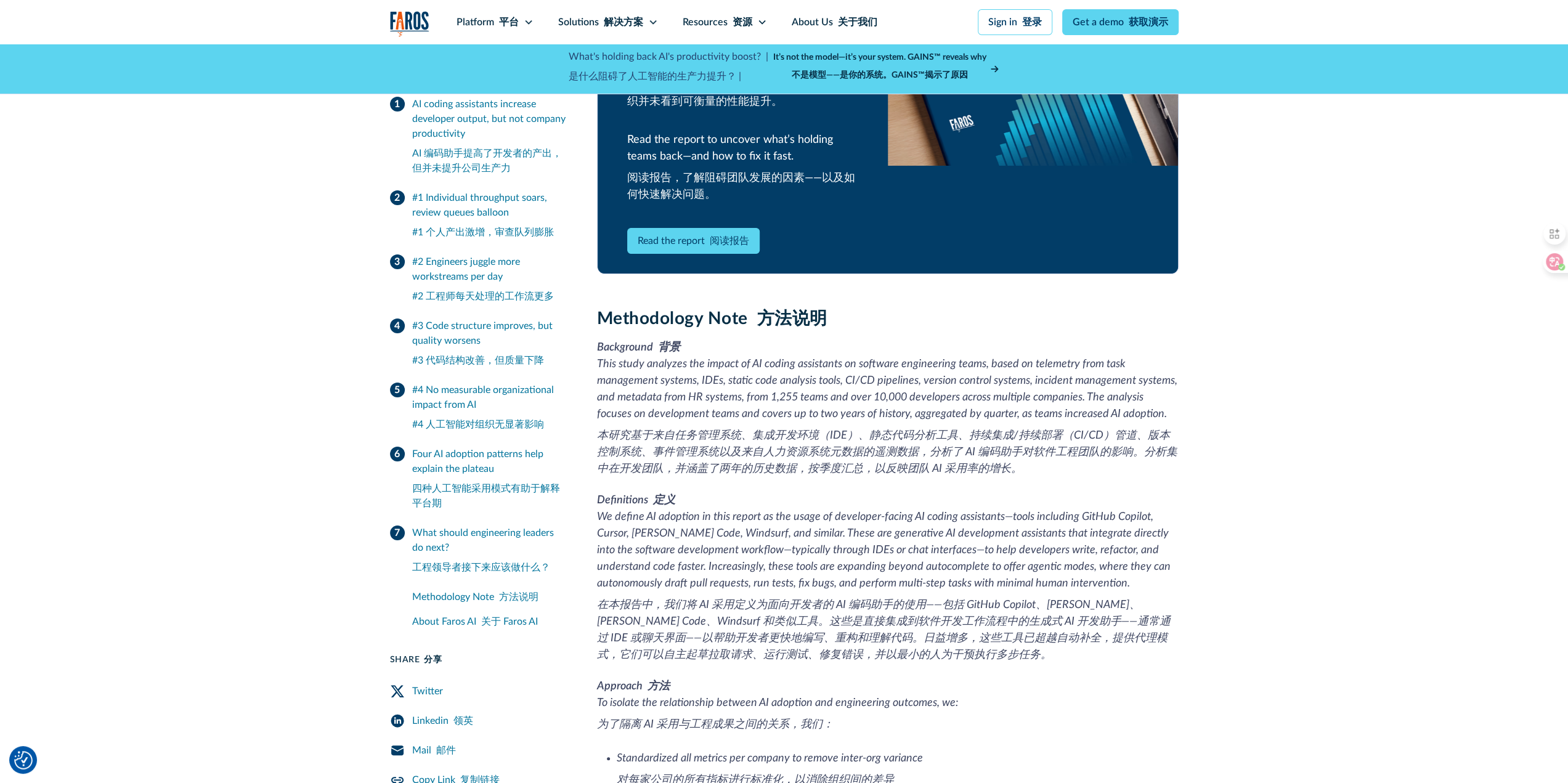
scroll to position [4743, 0]
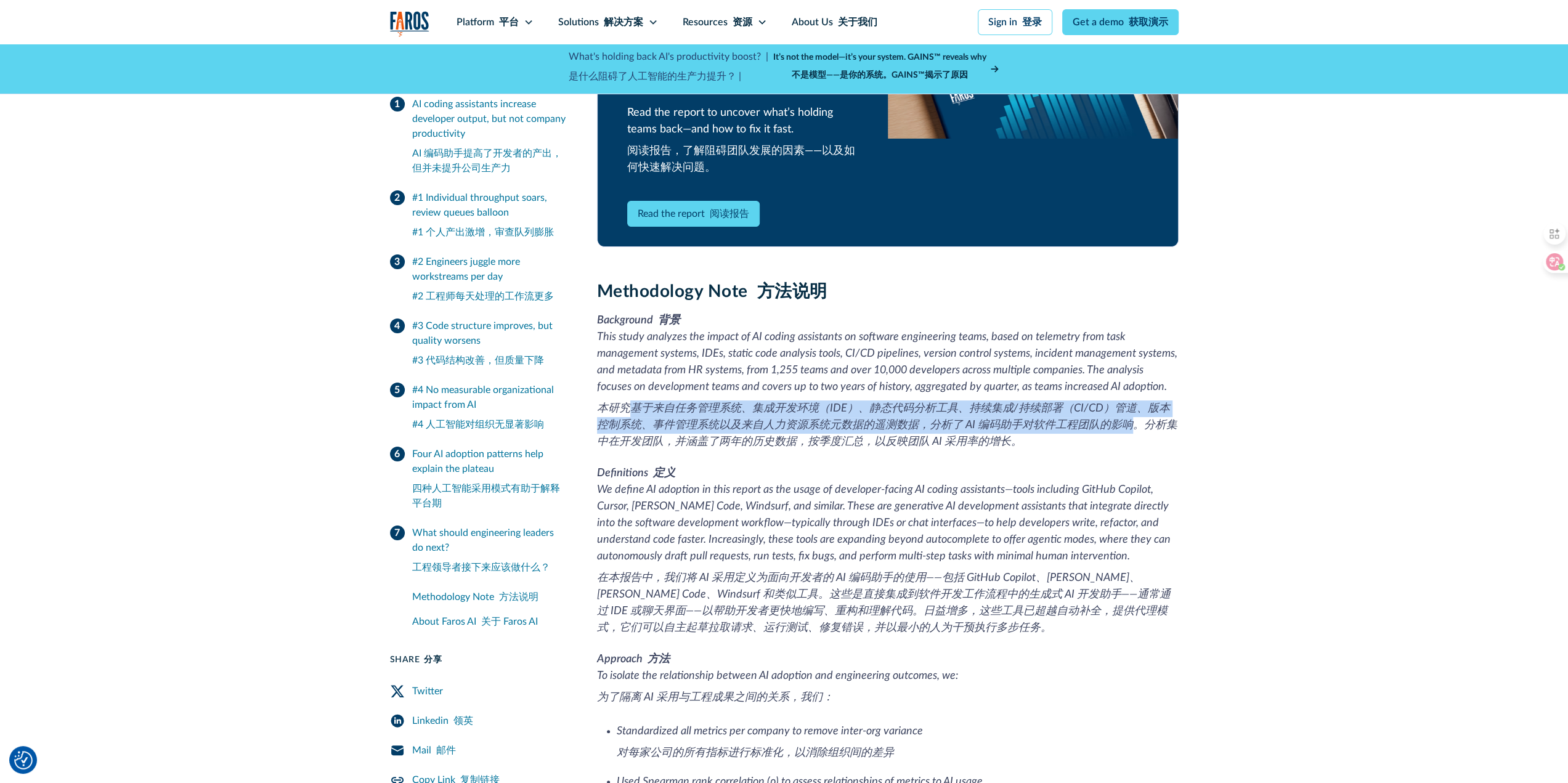
drag, startPoint x: 633, startPoint y: 371, endPoint x: 1135, endPoint y: 393, distance: 502.5
click at [1135, 403] on font "本研究基于来自任务管理系统、集成开发环境（IDE）、静态代码分析工具、持续集成/持续部署（CI/CD）管道、版本控制系统、事件管理系统以及来自人力资源系统元数…" at bounding box center [888, 425] width 581 height 45
drag, startPoint x: 1011, startPoint y: 406, endPoint x: 631, endPoint y: 372, distance: 381.5
click at [631, 403] on font "本研究基于来自任务管理系统、集成开发环境（IDE）、静态代码分析工具、持续集成/持续部署（CI/CD）管道、版本控制系统、事件管理系统以及来自人力资源系统元数…" at bounding box center [888, 425] width 581 height 45
copy font "基于来自任务管理系统、集成开发环境（IDE）、静态代码分析工具、持续集成/持续部署（CI/CD）管道、版本控制系统、事件管理系统以及来自人力资源系统元数据的遥…"
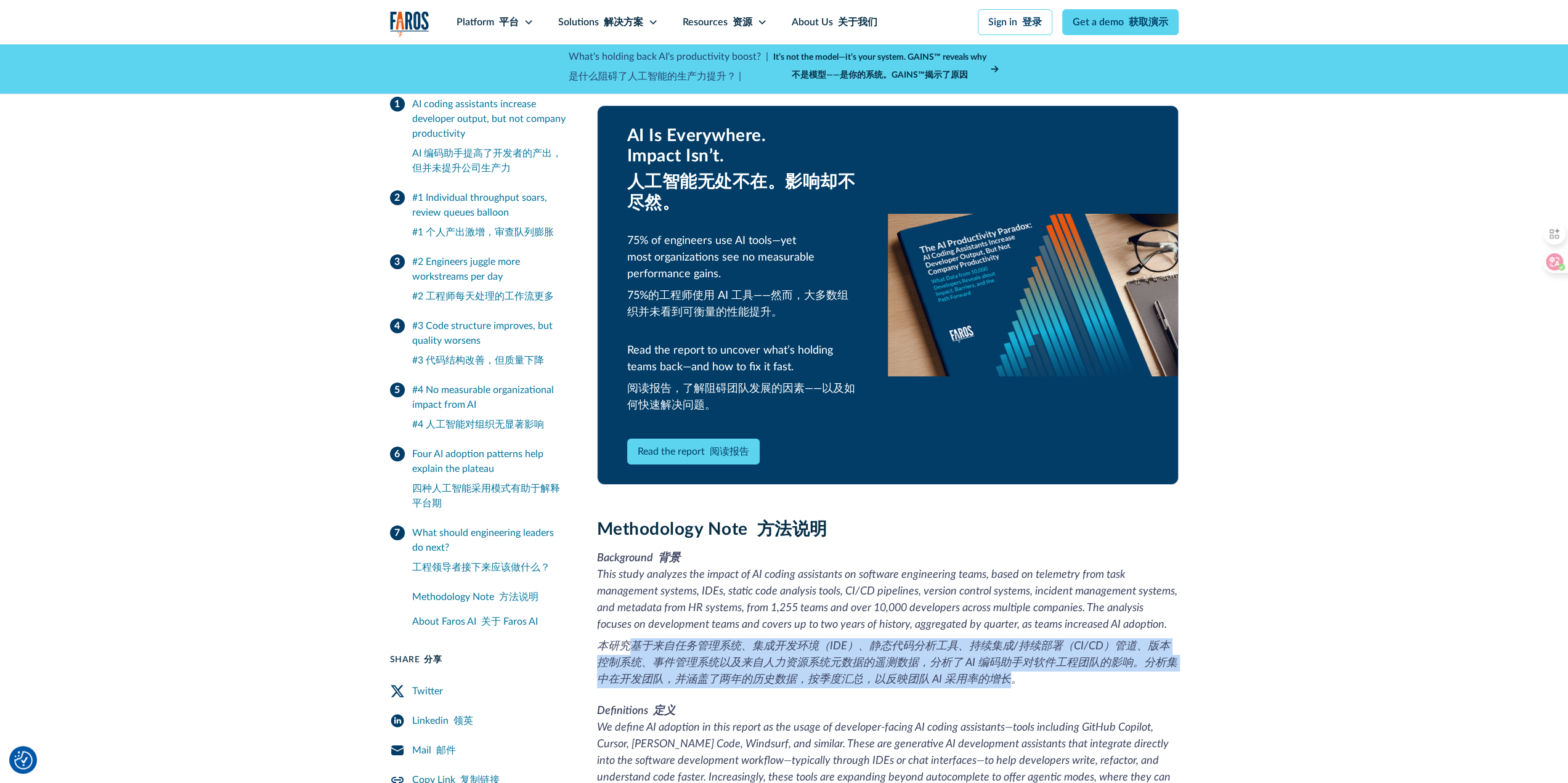
scroll to position [4496, 0]
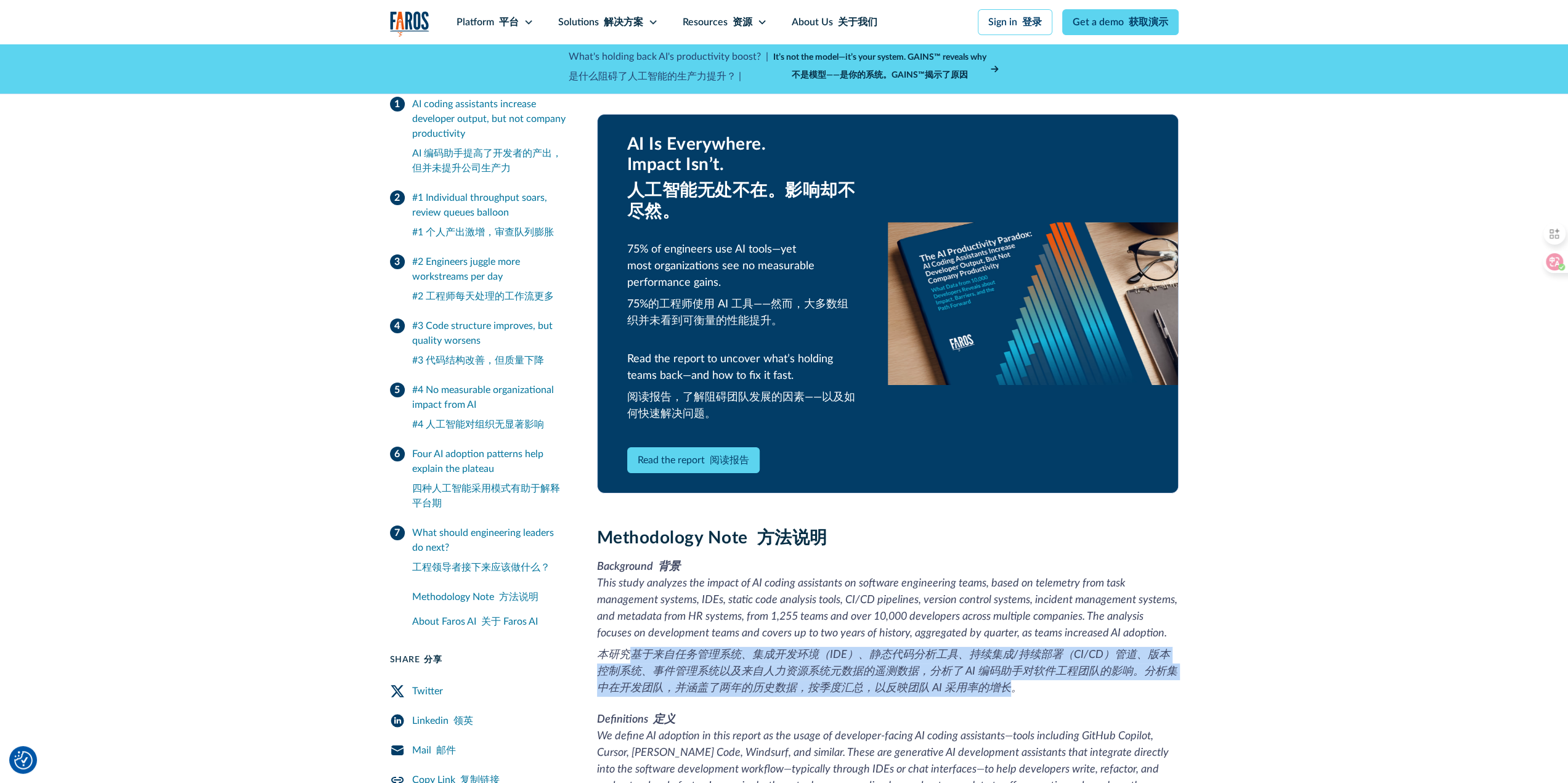
click at [675, 447] on link "Read the report 阅读报告" at bounding box center [694, 459] width 132 height 26
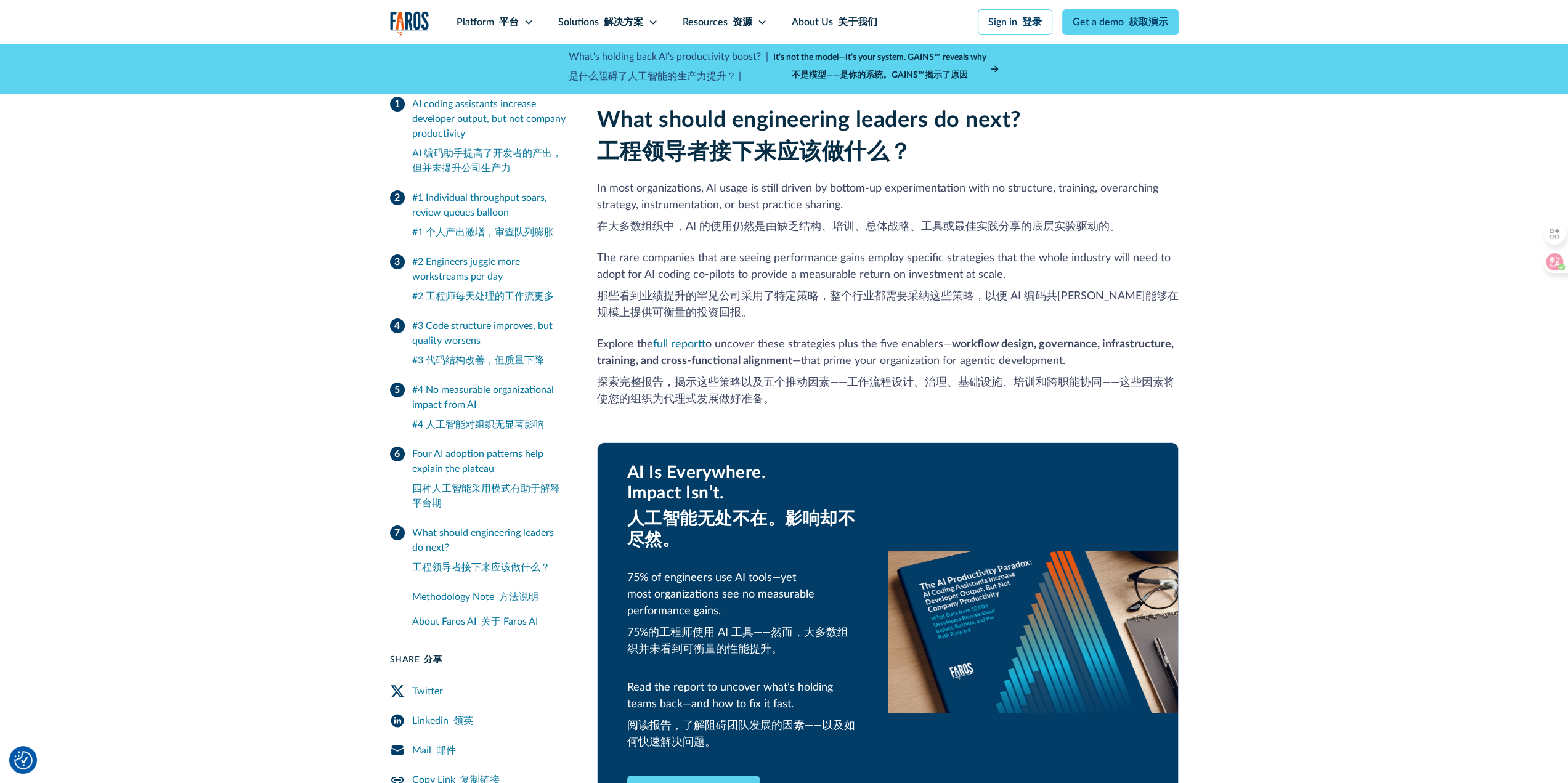
scroll to position [4003, 0]
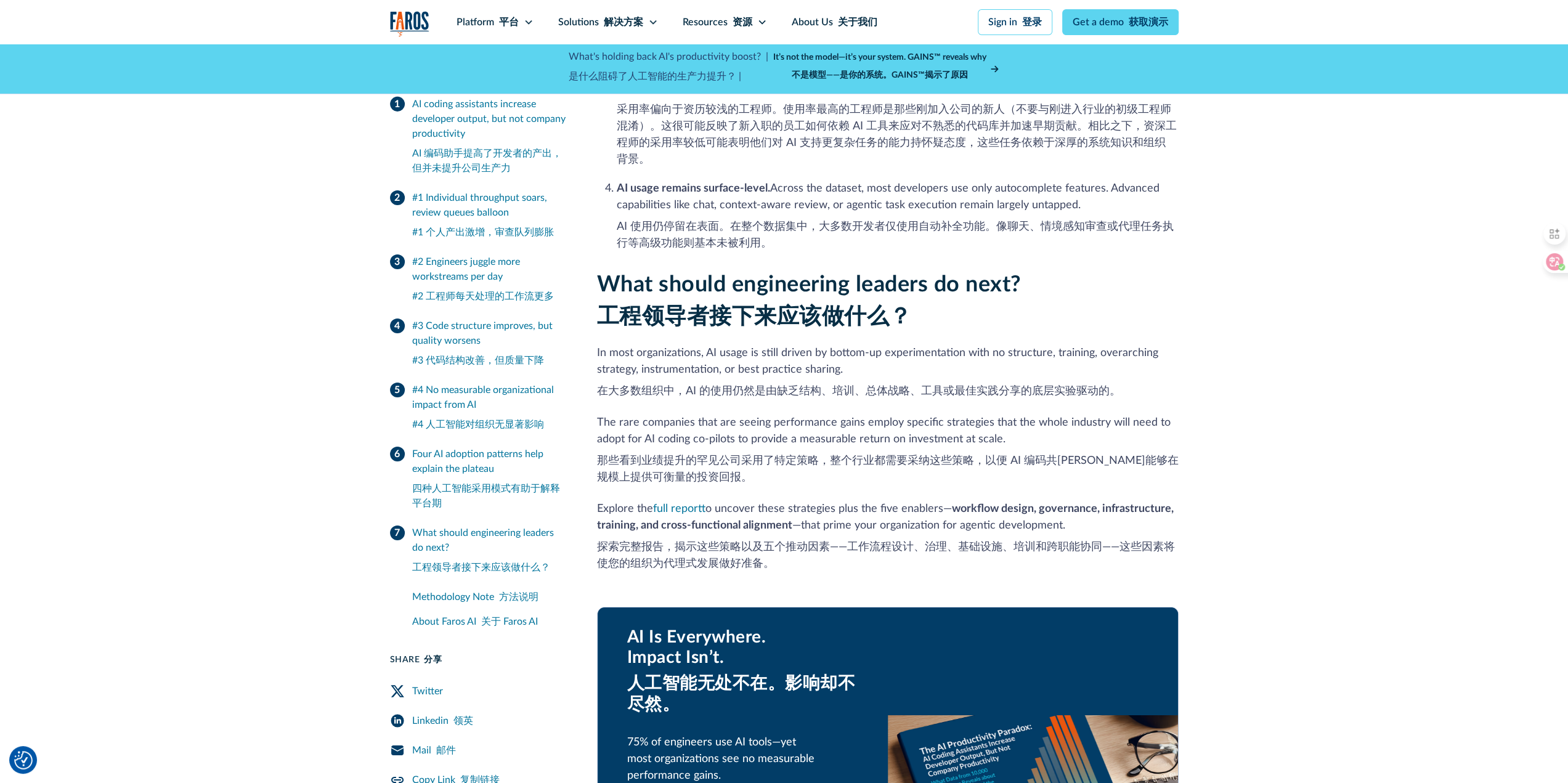
click at [826, 539] on font "探索完整报告，揭示这些策略以及五个推动因素——工作流程设计、治理、基础设施、培训和跨职能协同——这些因素将使您的组织为代理式发展做好准备。" at bounding box center [888, 556] width 581 height 33
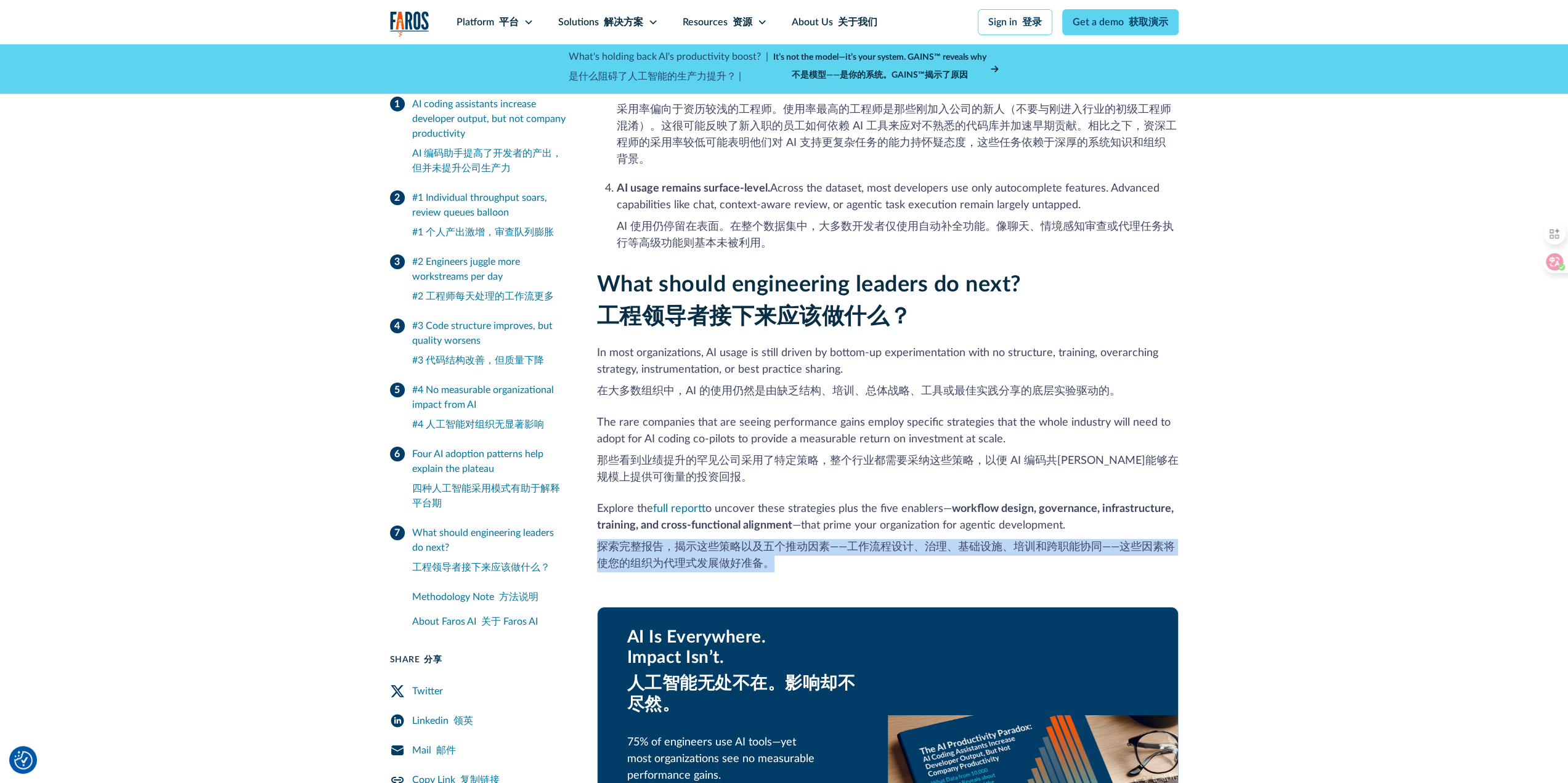
click at [826, 539] on font "探索完整报告，揭示这些策略以及五个推动因素——工作流程设计、治理、基础设施、培训和跨职能协同——这些因素将使您的组织为代理式发展做好准备。" at bounding box center [888, 556] width 581 height 33
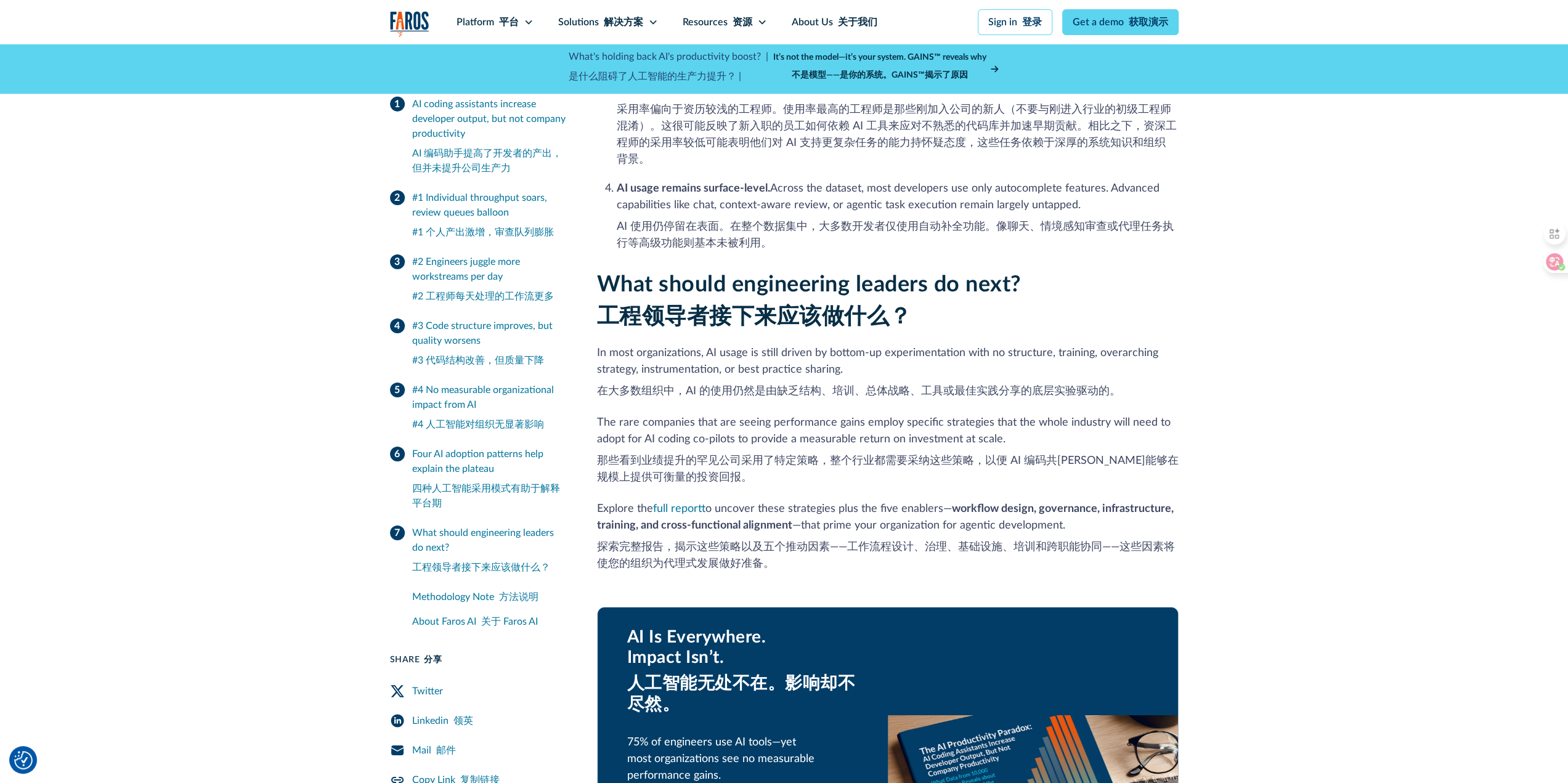
click at [654, 385] on font "在大多数组织中，AI 的使用仍然是由缺乏结构、培训、总体战略、工具或最佳实践分享的底层实验驱动的。" at bounding box center [859, 391] width 524 height 11
copy font "在大多数组织中，AI 的使用仍然是由缺乏结构、培训、总体战略、工具或最佳实践分享的底层实验驱动的。"
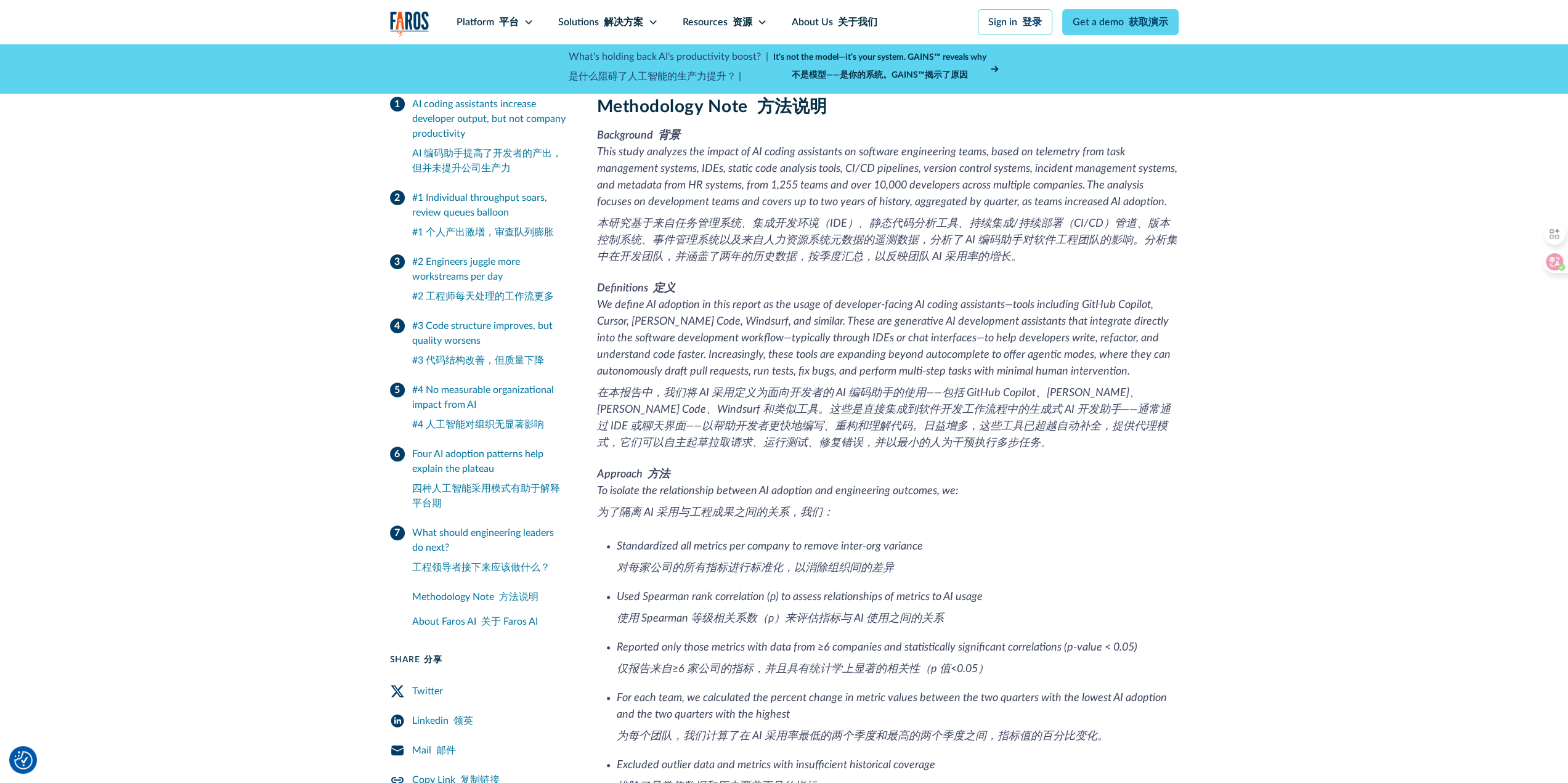
scroll to position [4927, 0]
